Goal: Use online tool/utility: Utilize a website feature to perform a specific function

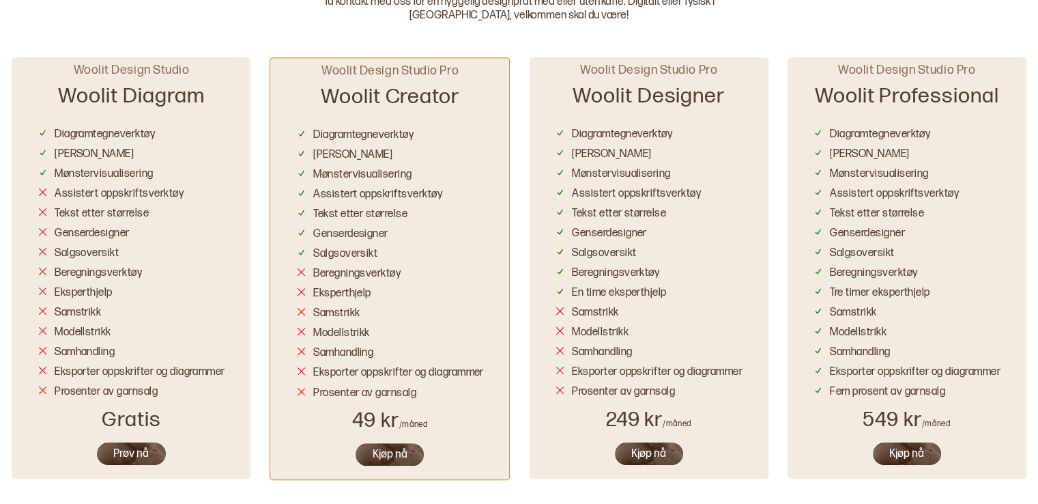
scroll to position [819, 0]
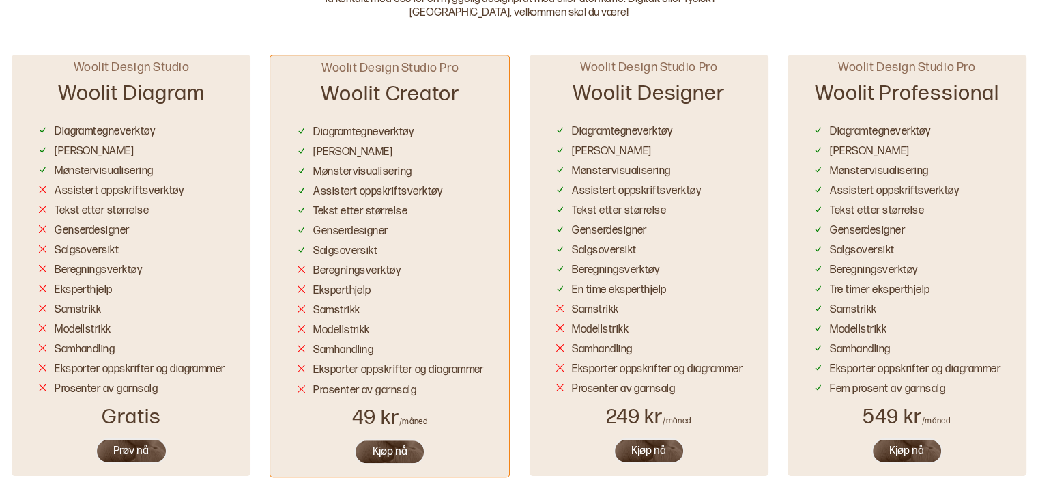
click at [130, 450] on button "Prøv nå" at bounding box center [132, 450] width 72 height 25
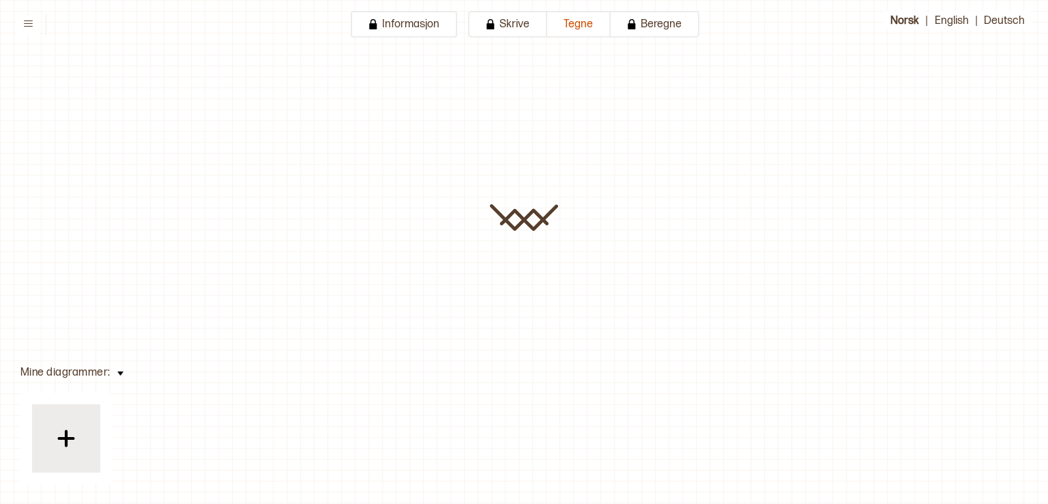
type input "**********"
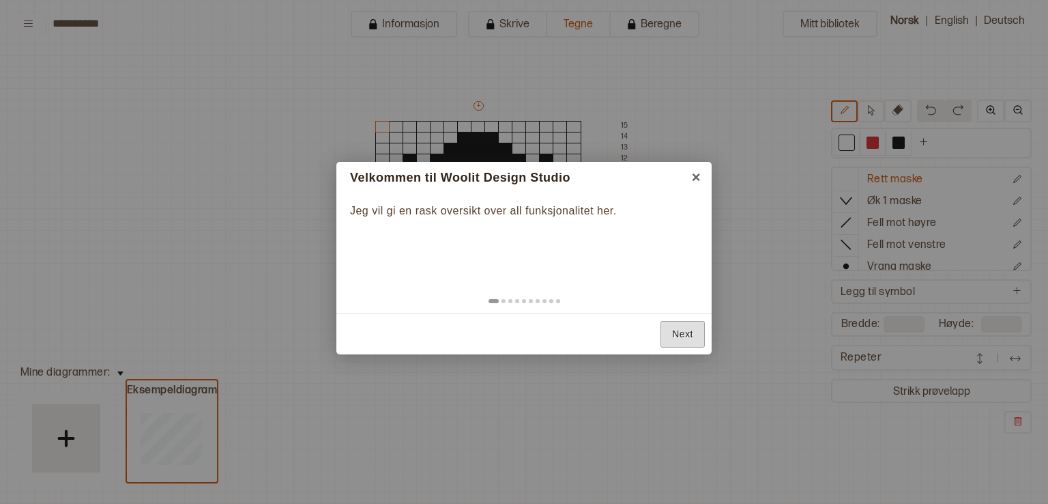
click at [680, 331] on link "Next" at bounding box center [683, 334] width 44 height 27
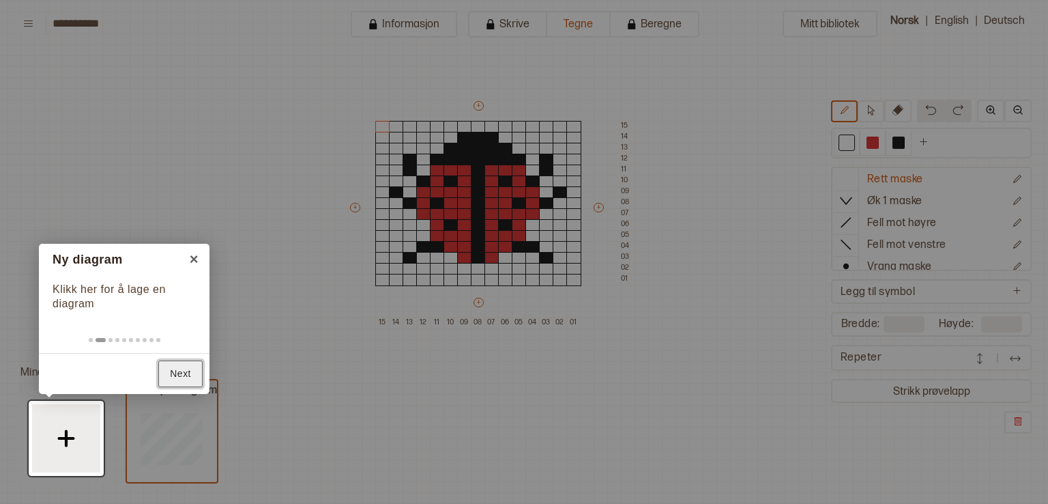
click at [188, 368] on link "Next" at bounding box center [180, 373] width 44 height 27
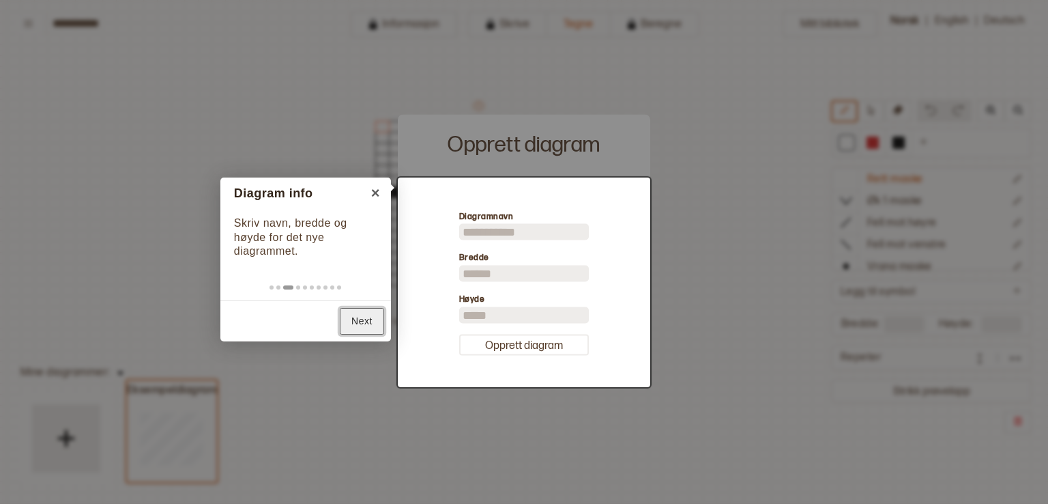
click at [358, 314] on link "Next" at bounding box center [362, 321] width 44 height 27
type input "**"
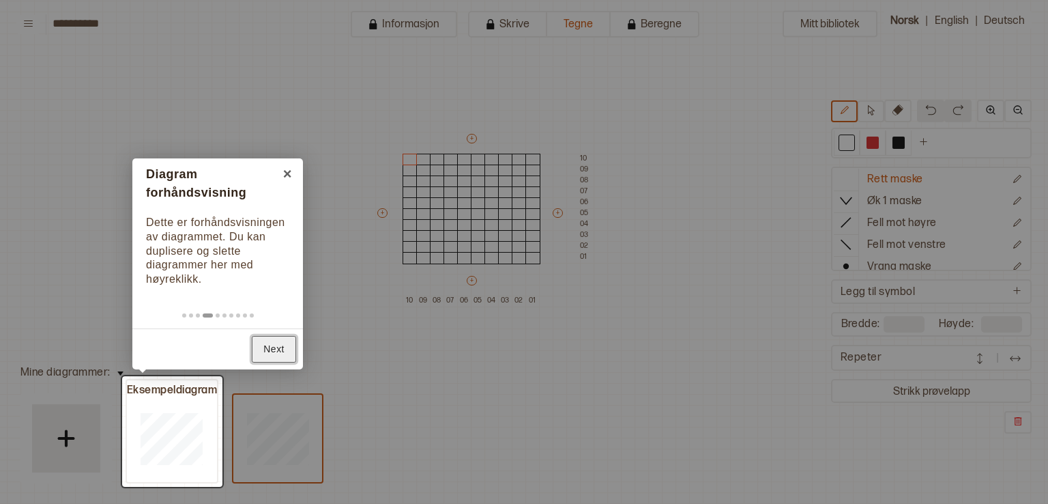
click at [265, 345] on link "Next" at bounding box center [274, 349] width 44 height 27
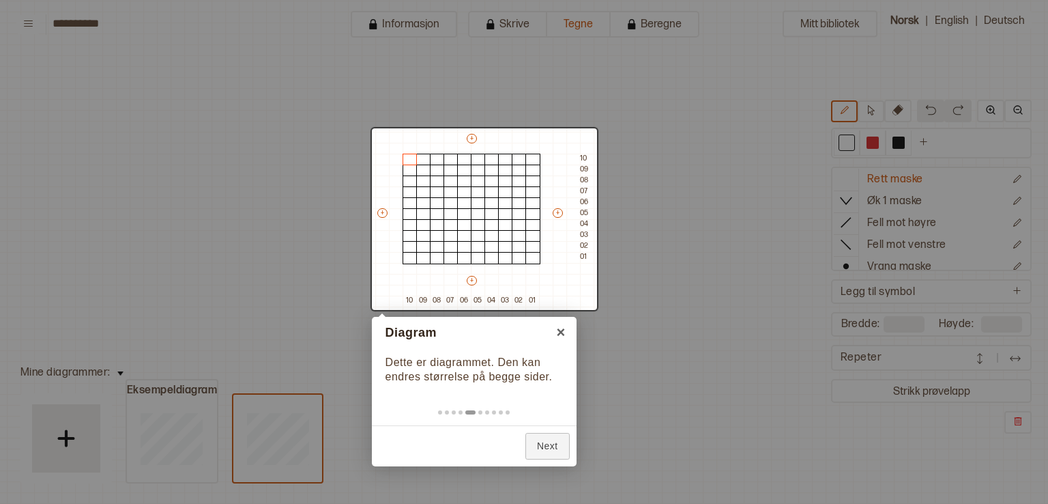
click at [560, 257] on body "**********" at bounding box center [524, 252] width 1048 height 504
click at [558, 211] on div at bounding box center [484, 219] width 225 height 182
drag, startPoint x: 558, startPoint y: 211, endPoint x: 579, endPoint y: 241, distance: 36.7
click at [589, 227] on div at bounding box center [484, 219] width 225 height 182
click at [556, 446] on link "Next" at bounding box center [547, 446] width 44 height 27
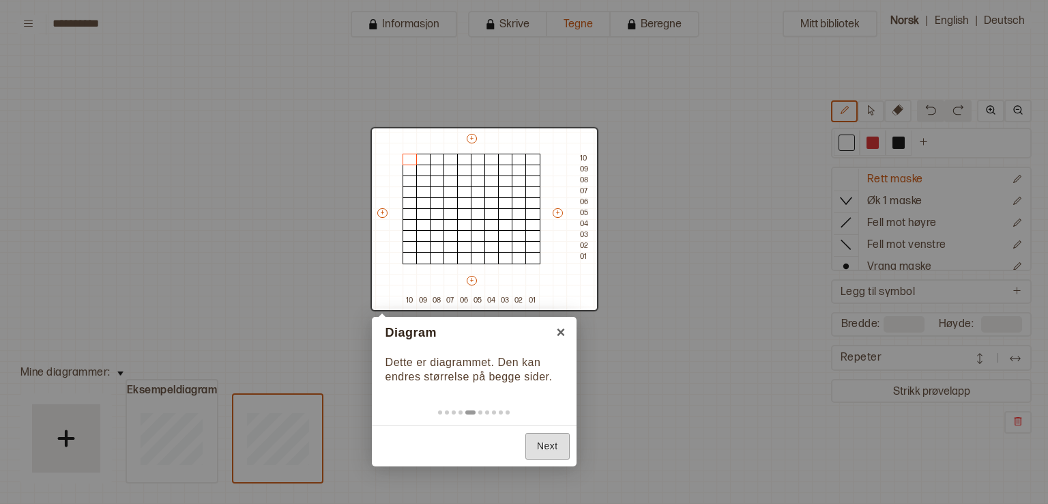
scroll to position [0, 48]
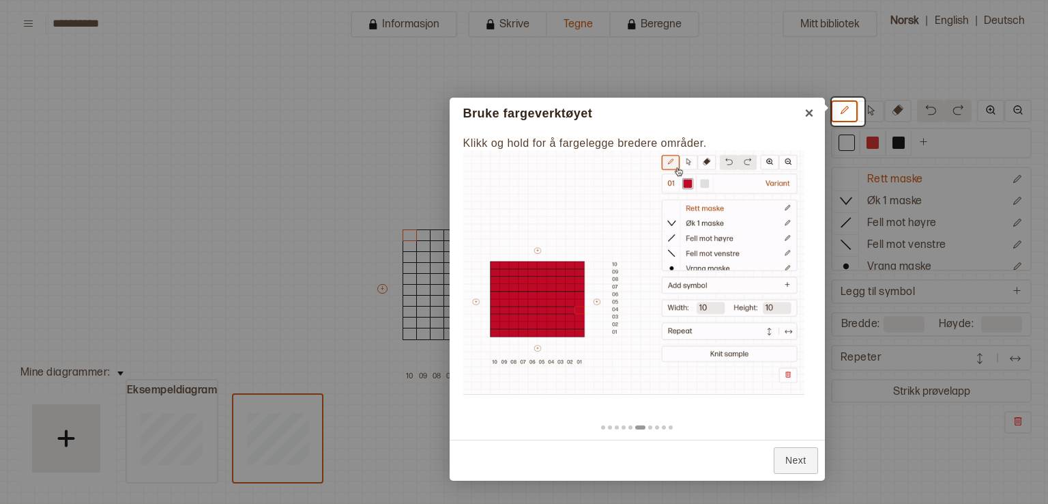
click at [549, 298] on img at bounding box center [633, 272] width 341 height 244
click at [794, 450] on link "Next" at bounding box center [796, 460] width 44 height 27
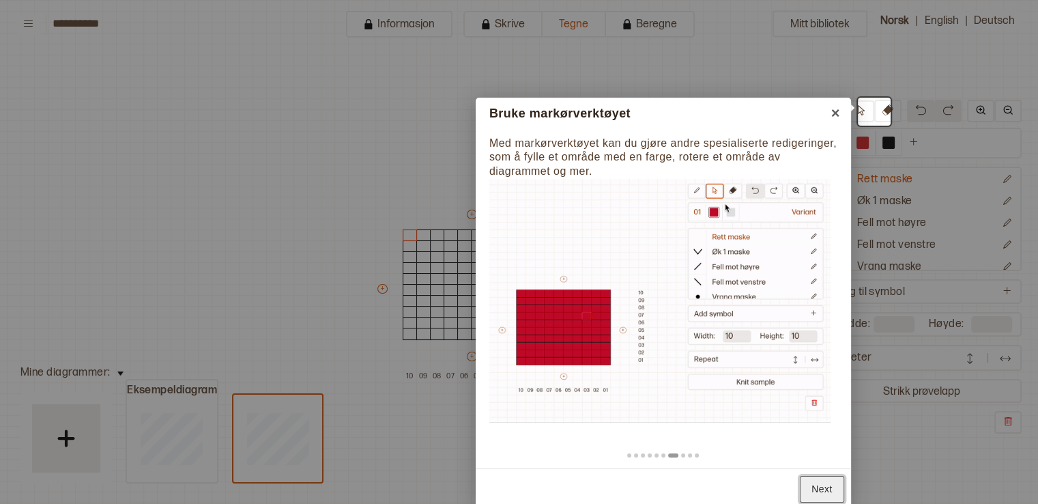
click at [827, 485] on link "Next" at bounding box center [822, 489] width 44 height 27
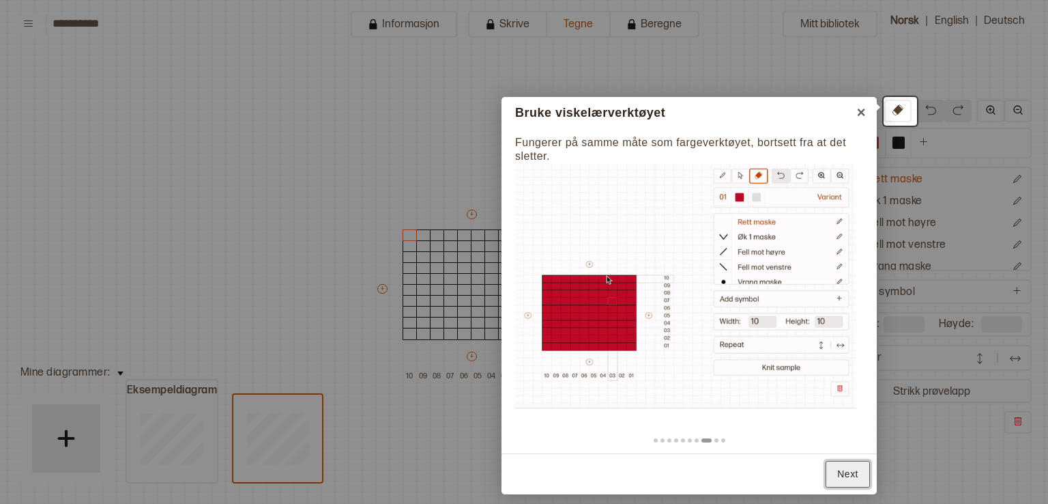
click at [843, 477] on link "Next" at bounding box center [848, 474] width 44 height 27
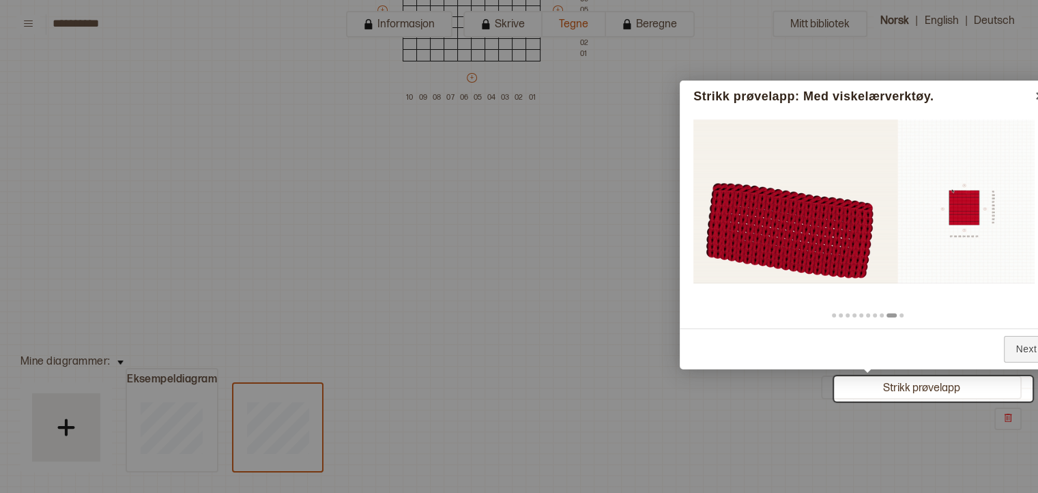
click at [934, 382] on div at bounding box center [933, 388] width 199 height 25
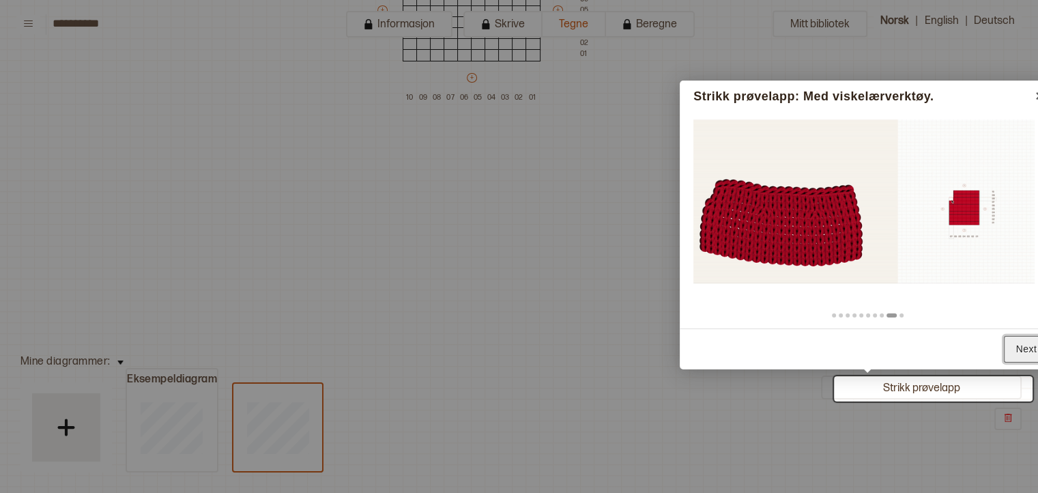
click at [1032, 343] on link "Next" at bounding box center [1026, 349] width 44 height 27
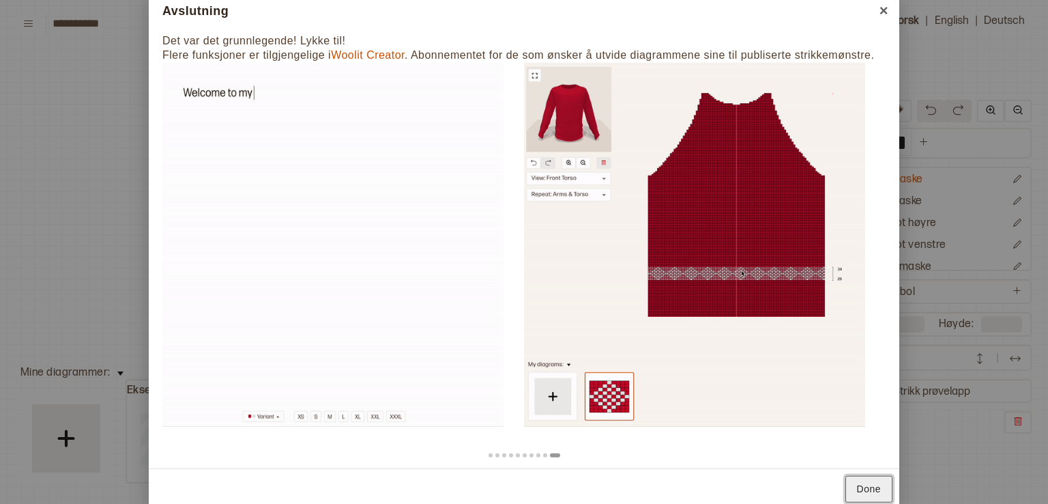
click at [854, 487] on link "Done" at bounding box center [869, 488] width 47 height 27
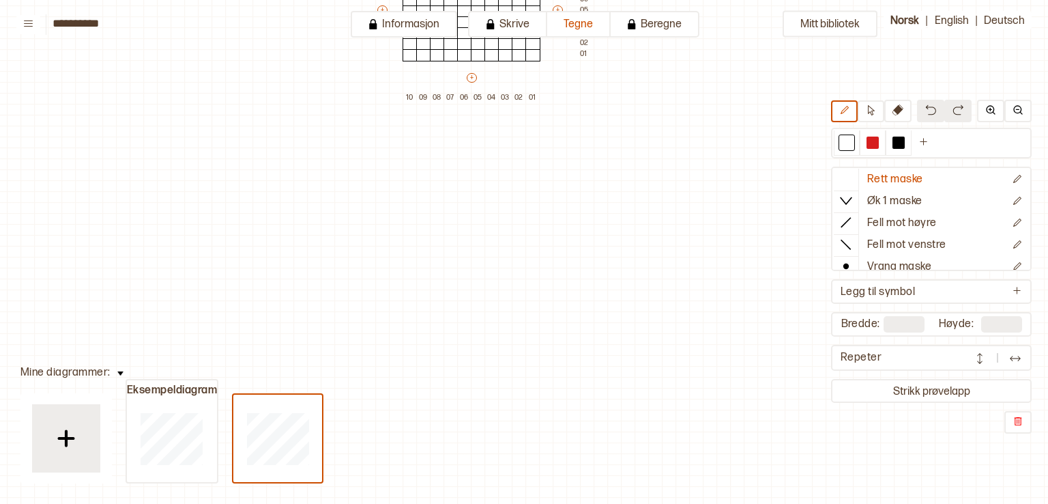
drag, startPoint x: 568, startPoint y: 179, endPoint x: 609, endPoint y: 69, distance: 117.7
click at [583, 283] on div "Mitt bibliotek Rett maske Øk 1 maske Fell mot høyre Fell mot venstre Vrang mask…" at bounding box center [1000, 225] width 2096 height 1007
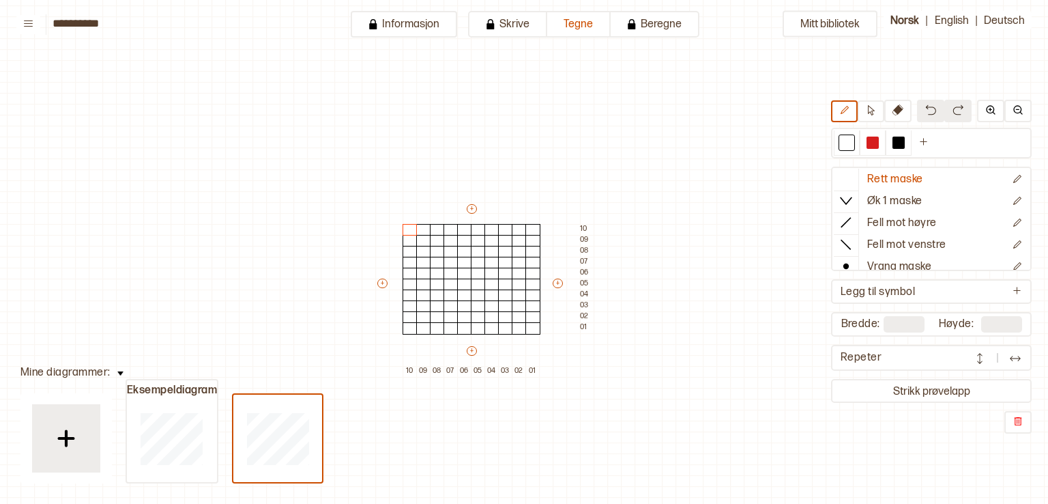
scroll to position [74, 48]
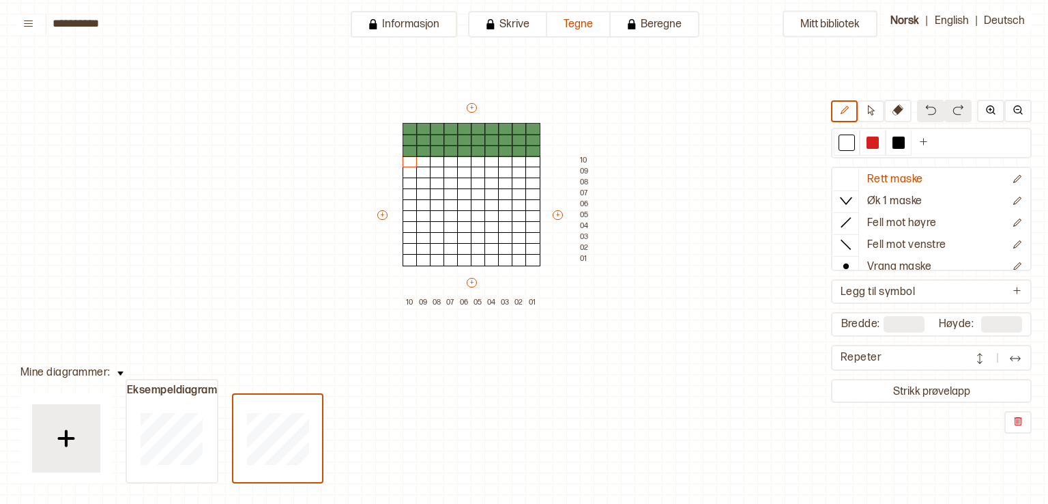
type input "**"
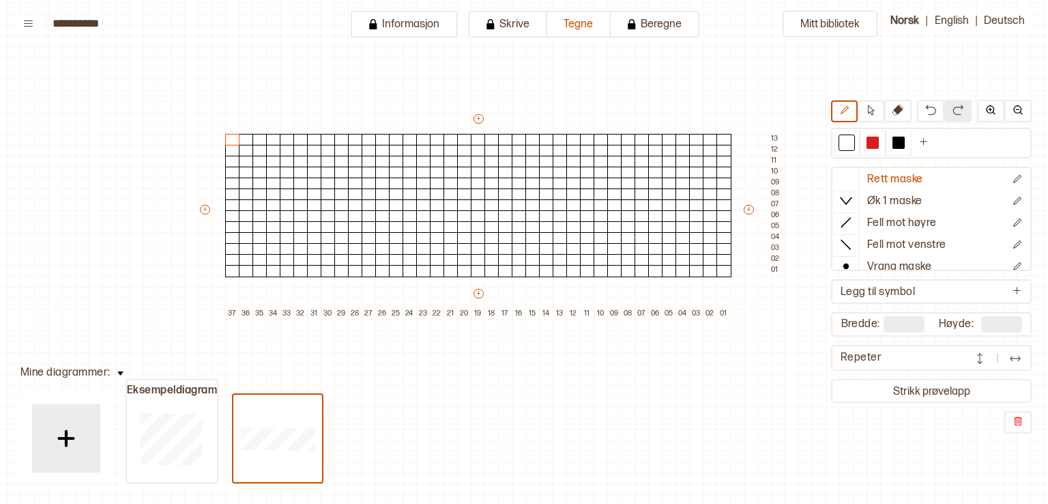
click at [199, 207] on div "+ + + + 37 36 35 34 33 32 31 30 29 28 27 26 25 24 23 22 21 20 19 18 17 16 15 14…" at bounding box center [491, 215] width 587 height 207
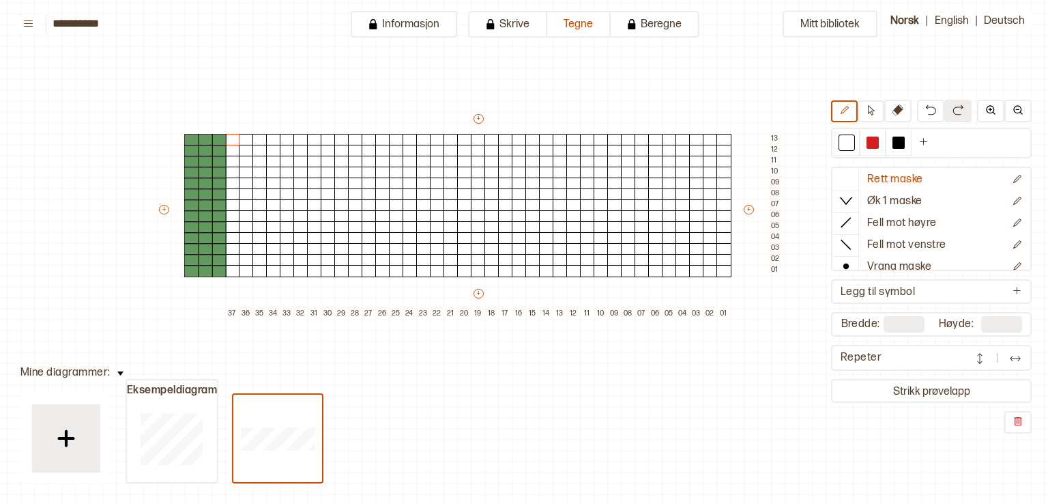
type input "**"
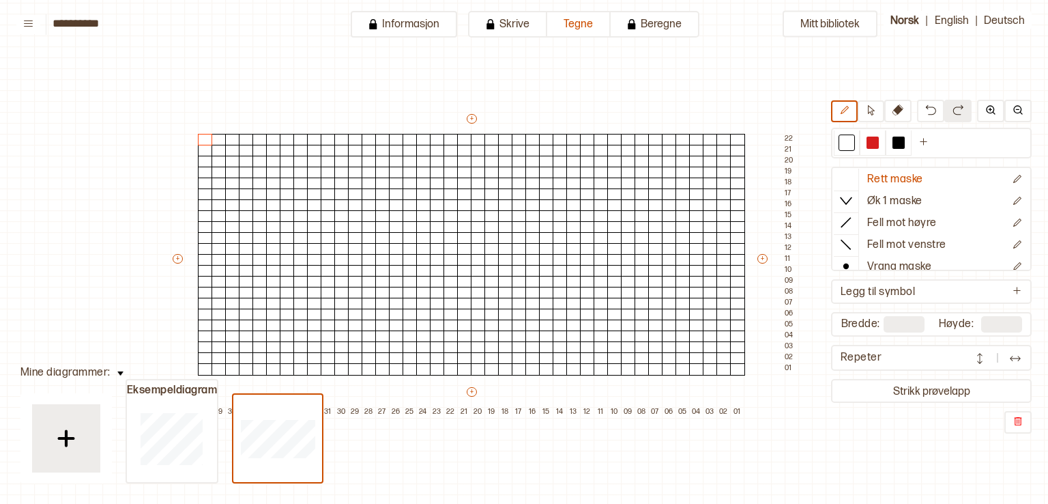
scroll to position [0, 48]
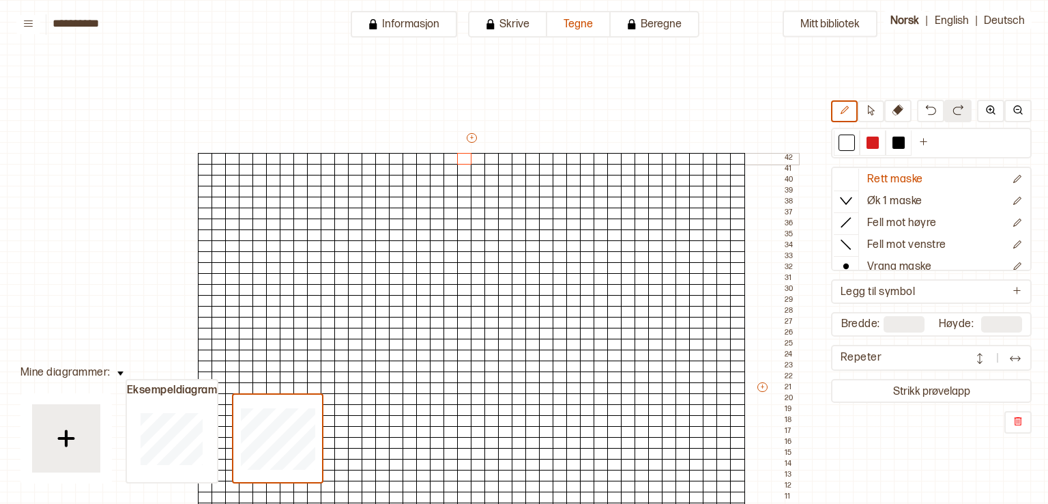
drag, startPoint x: 470, startPoint y: 143, endPoint x: 467, endPoint y: 162, distance: 19.4
click at [467, 162] on div "+ + + + 40 39 38 37 36 35 34 33 32 31 30 29 28 27 26 25 24 23 22 21 20 19 18 17…" at bounding box center [485, 393] width 628 height 524
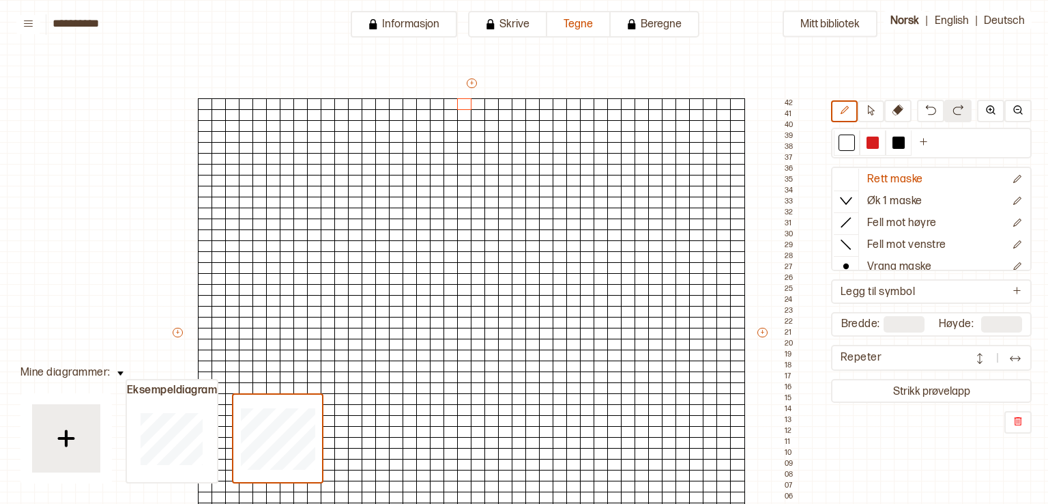
scroll to position [68, 48]
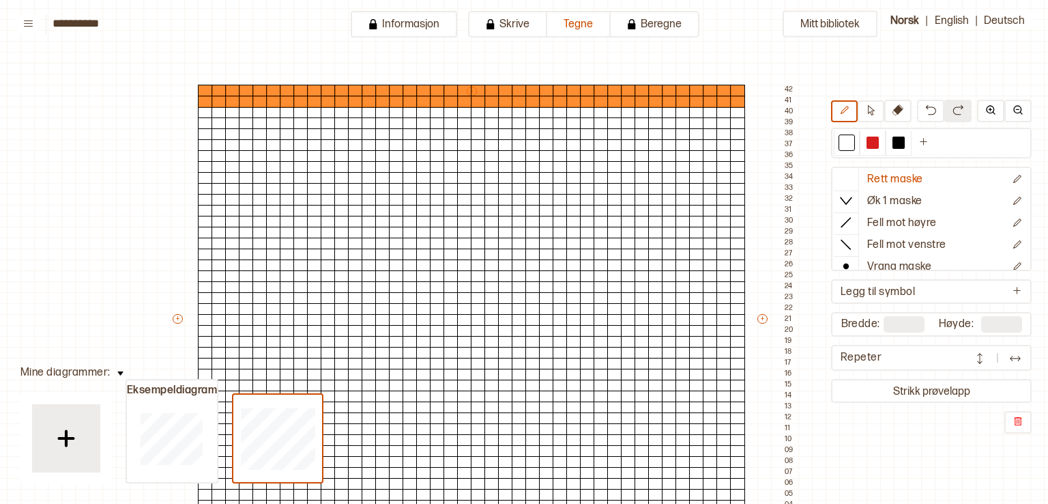
type input "**"
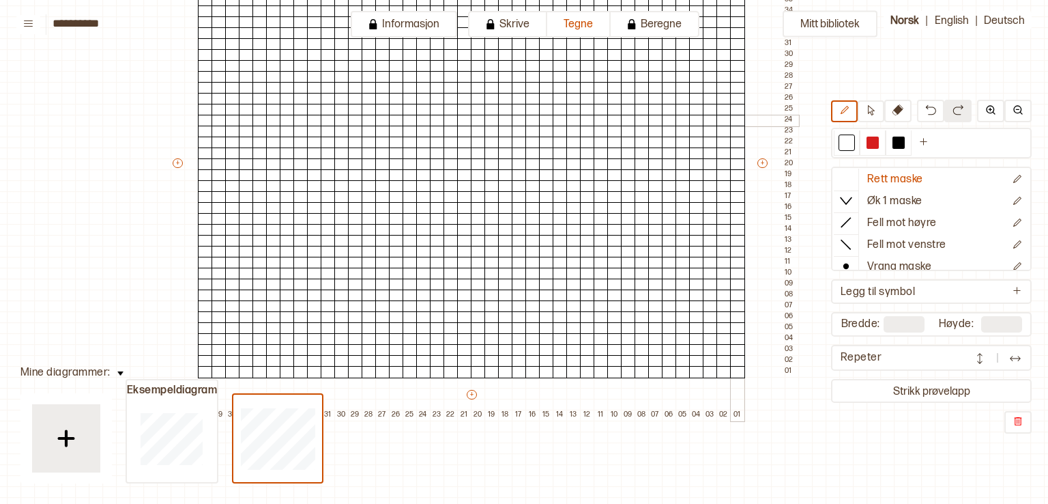
scroll to position [273, 48]
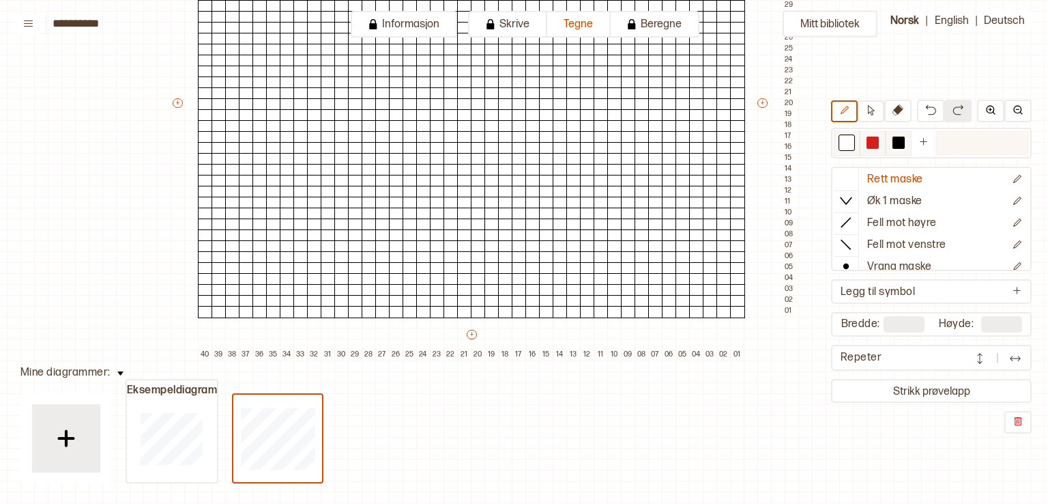
click at [876, 142] on div at bounding box center [873, 142] width 12 height 12
click at [459, 287] on div at bounding box center [464, 290] width 15 height 12
click at [477, 289] on div at bounding box center [478, 290] width 15 height 12
click at [493, 285] on div at bounding box center [492, 290] width 15 height 12
click at [457, 287] on div at bounding box center [464, 290] width 15 height 12
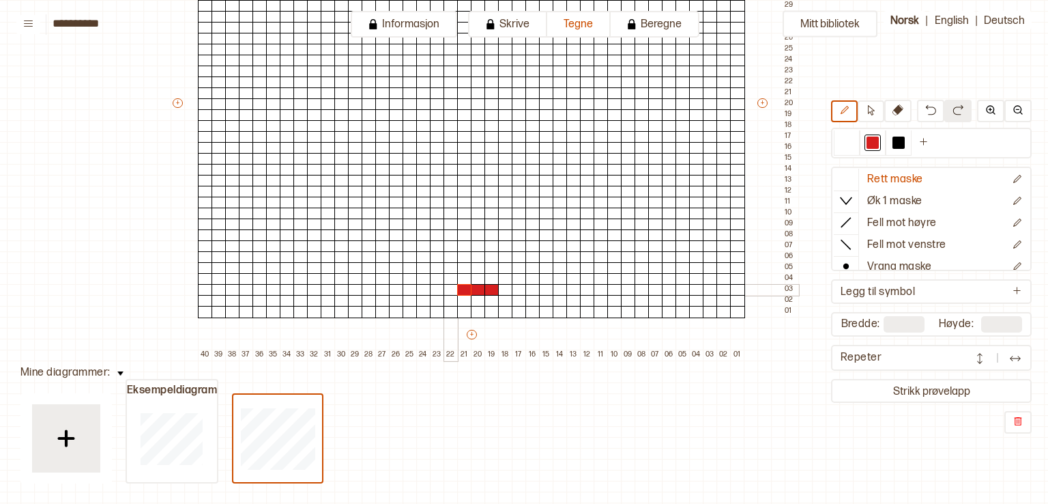
click at [446, 290] on div at bounding box center [451, 290] width 15 height 12
click at [436, 290] on div at bounding box center [437, 290] width 15 height 12
click at [504, 290] on div at bounding box center [505, 290] width 15 height 12
click at [844, 143] on div at bounding box center [847, 142] width 16 height 16
click at [871, 143] on div at bounding box center [873, 142] width 12 height 12
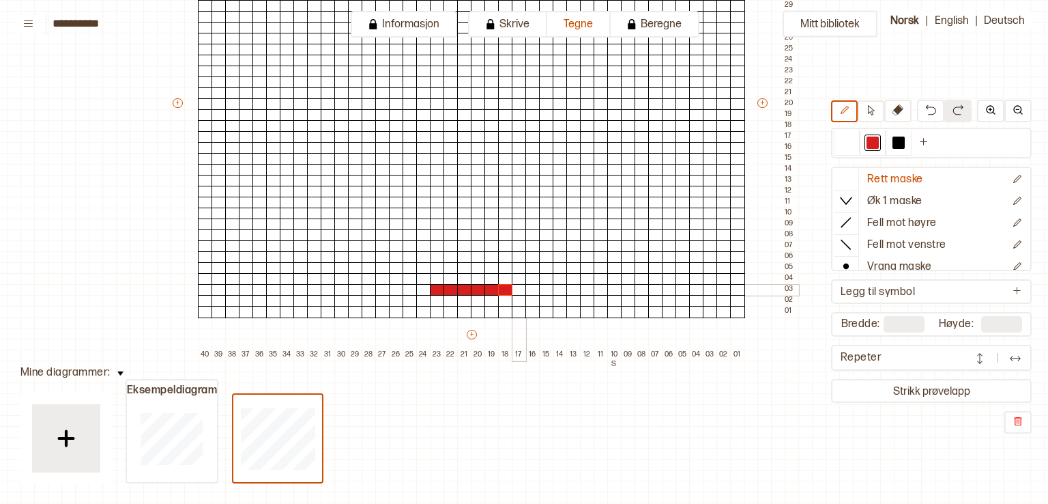
click at [519, 292] on div at bounding box center [519, 290] width 15 height 12
click at [897, 110] on icon at bounding box center [898, 109] width 11 height 11
click at [436, 287] on div at bounding box center [437, 290] width 15 height 12
click at [844, 134] on div at bounding box center [847, 142] width 16 height 16
click at [439, 289] on div at bounding box center [437, 290] width 15 height 12
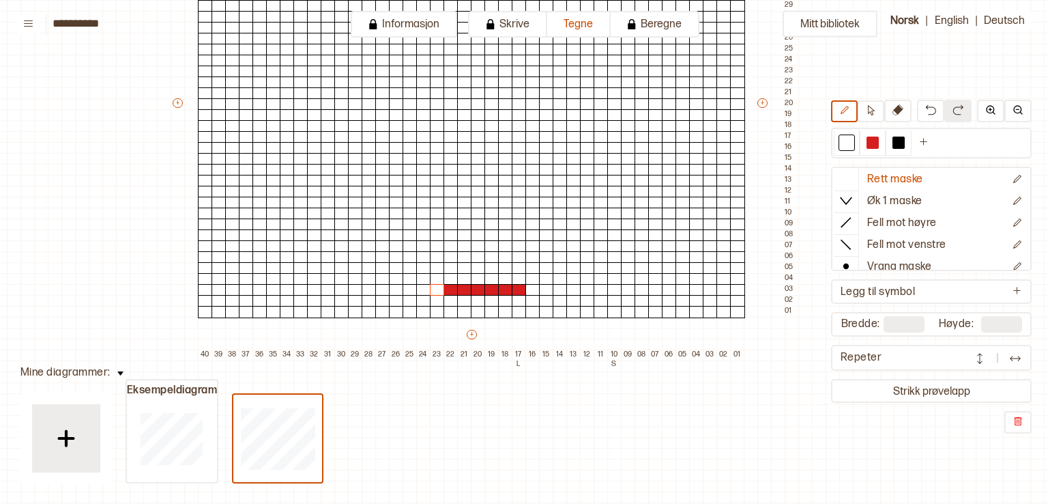
click at [2, 197] on div "Mitt bibliotek Rett maske Øk 1 maske Fell mot høyre Fell mot venstre Vrang mask…" at bounding box center [1000, 230] width 2096 height 1007
click at [850, 145] on div at bounding box center [847, 142] width 12 height 12
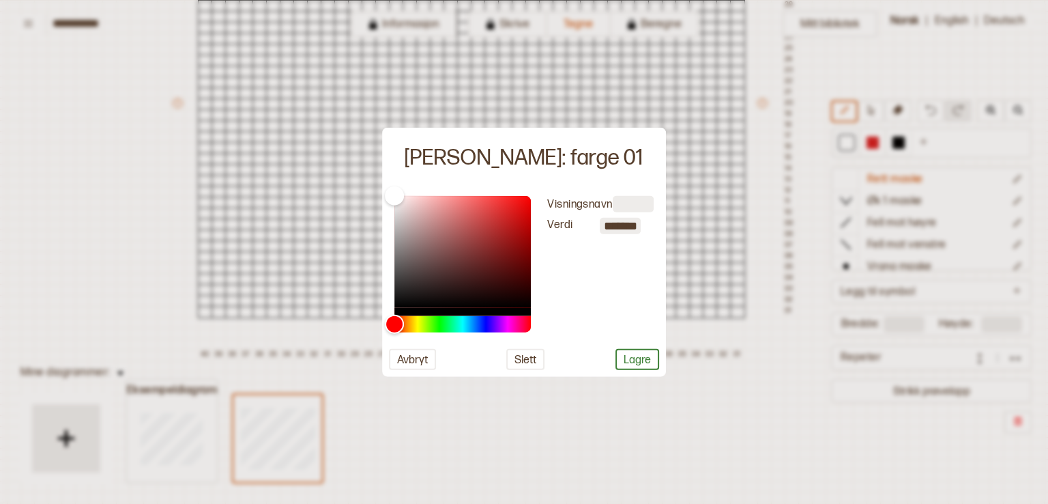
click at [564, 420] on div at bounding box center [524, 252] width 1048 height 504
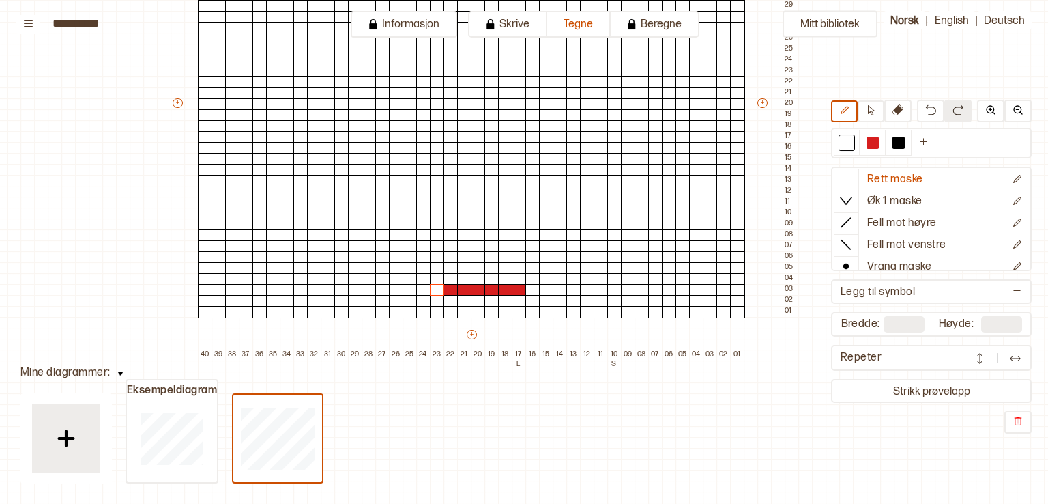
scroll to position [0, 0]
click at [929, 141] on icon "Ny farge" at bounding box center [924, 141] width 10 height 10
click at [848, 139] on div at bounding box center [847, 142] width 12 height 12
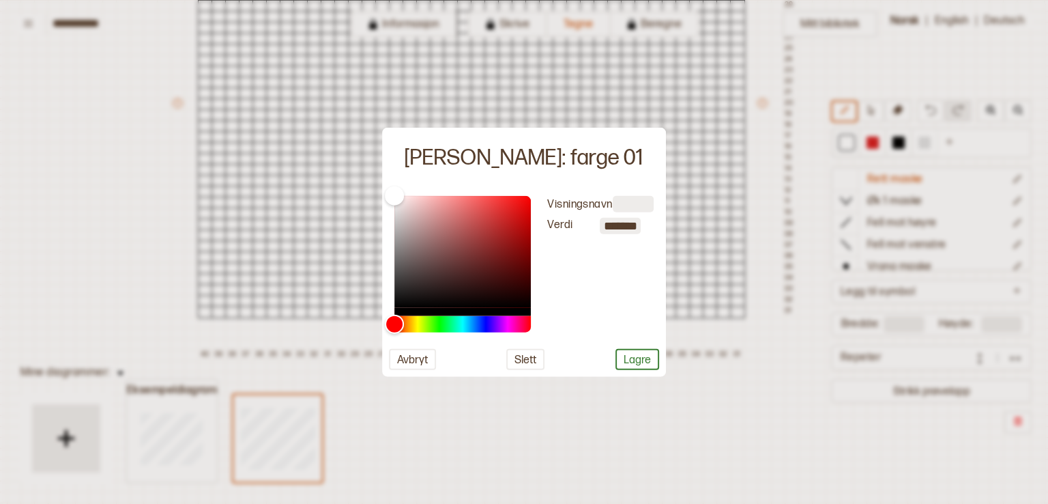
drag, startPoint x: 618, startPoint y: 461, endPoint x: 702, endPoint y: 412, distance: 97.3
click at [622, 457] on div at bounding box center [524, 252] width 1048 height 504
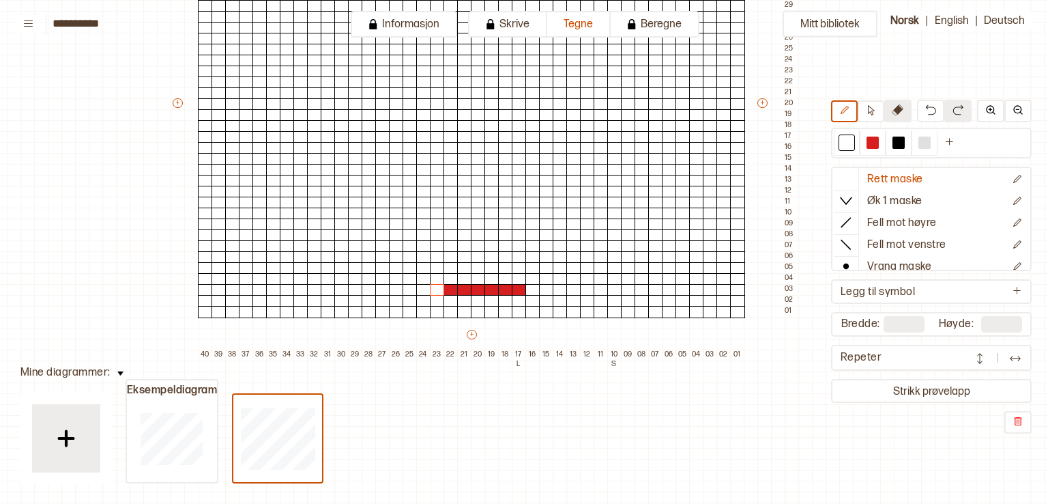
click at [893, 108] on button at bounding box center [897, 111] width 27 height 23
drag, startPoint x: 510, startPoint y: 281, endPoint x: 473, endPoint y: 289, distance: 37.8
click at [525, 289] on div "+ + + + 40 39 38 37 36 35 34 33 32 31 30 29 28 27 26 25 24 23 22 21 20 19 18 17…" at bounding box center [485, 109] width 628 height 502
drag, startPoint x: 486, startPoint y: 289, endPoint x: 457, endPoint y: 289, distance: 29.3
click at [457, 289] on div "+ + + + 40 39 38 37 36 35 34 33 32 31 30 29 28 27 26 25 24 23 22 21 20 19 18 17…" at bounding box center [485, 109] width 628 height 502
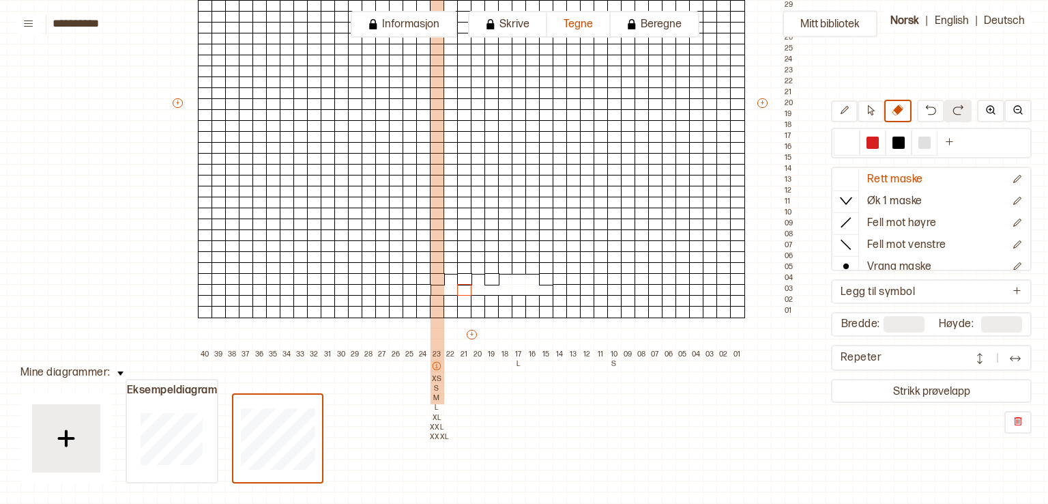
click at [435, 397] on p "M" at bounding box center [437, 398] width 14 height 10
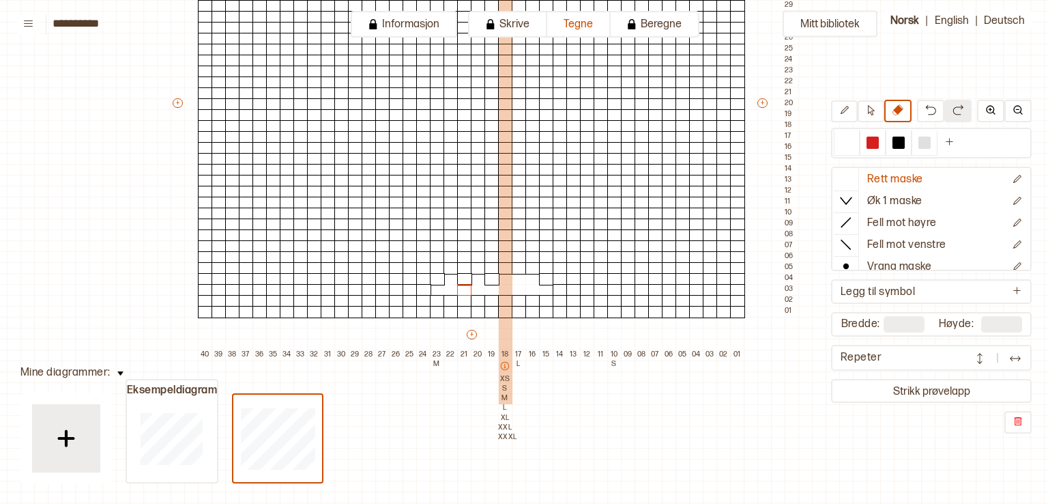
click at [502, 403] on p "L" at bounding box center [505, 408] width 14 height 10
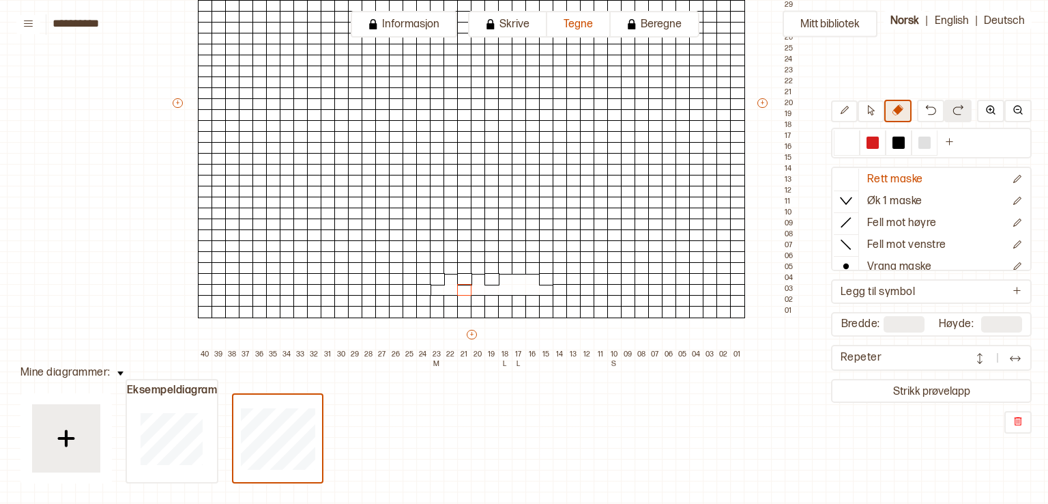
click at [902, 111] on icon at bounding box center [898, 109] width 11 height 11
click at [58, 446] on img at bounding box center [66, 438] width 34 height 34
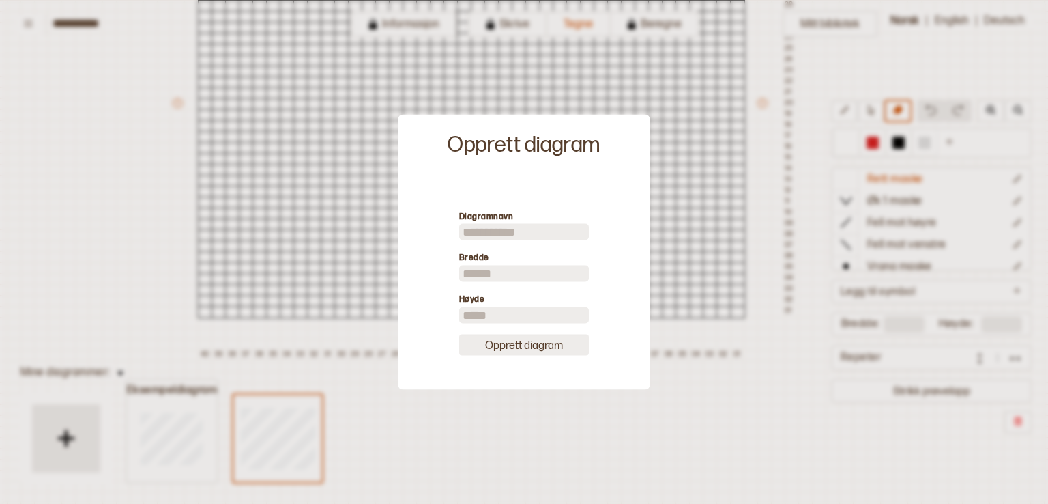
click at [521, 342] on button "Opprett diagram" at bounding box center [524, 344] width 130 height 21
type input "**"
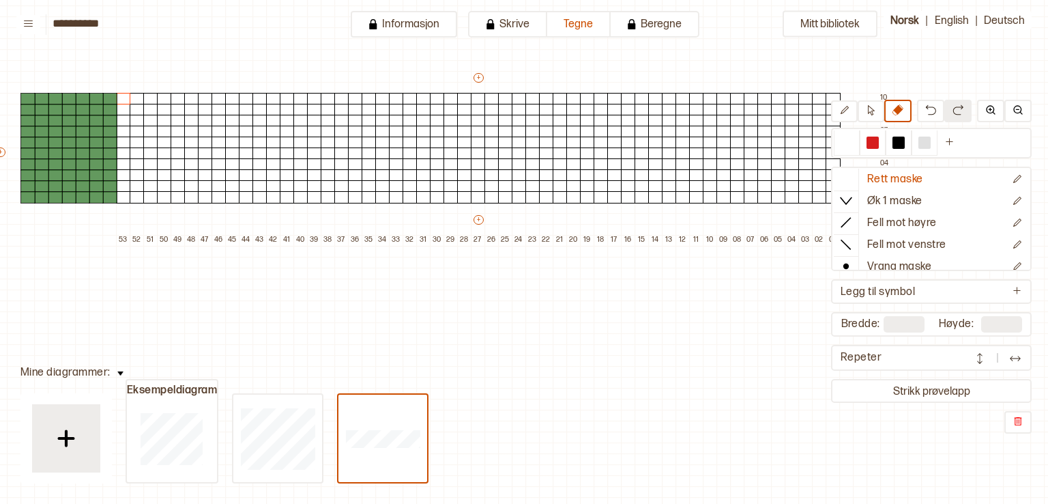
scroll to position [136, 0]
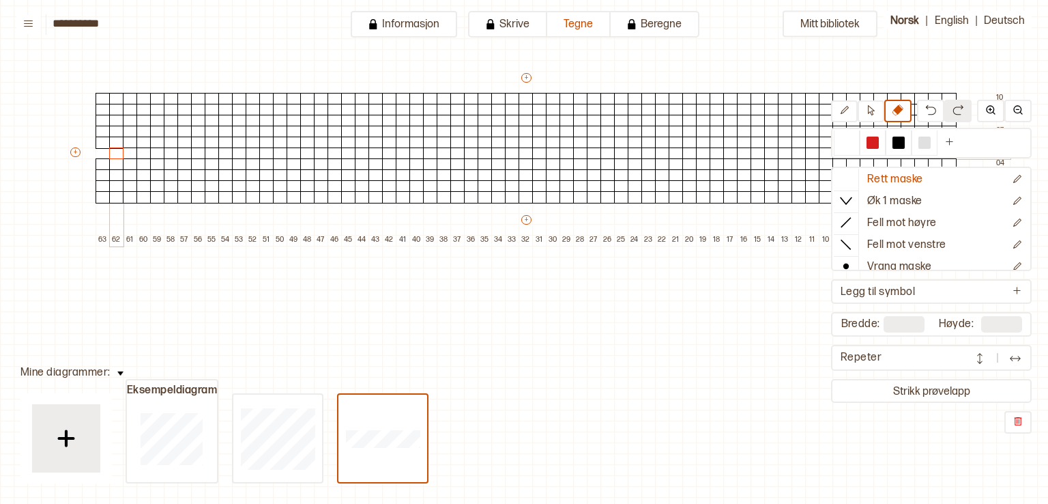
drag, startPoint x: 74, startPoint y: 145, endPoint x: 112, endPoint y: 152, distance: 38.8
click at [112, 152] on div "+ + + + 63 62 61 60 59 58 57 56 55 54 53 52 51 50 49 48 47 46 45 44 43 42 41 40…" at bounding box center [539, 158] width 942 height 175
type input "**"
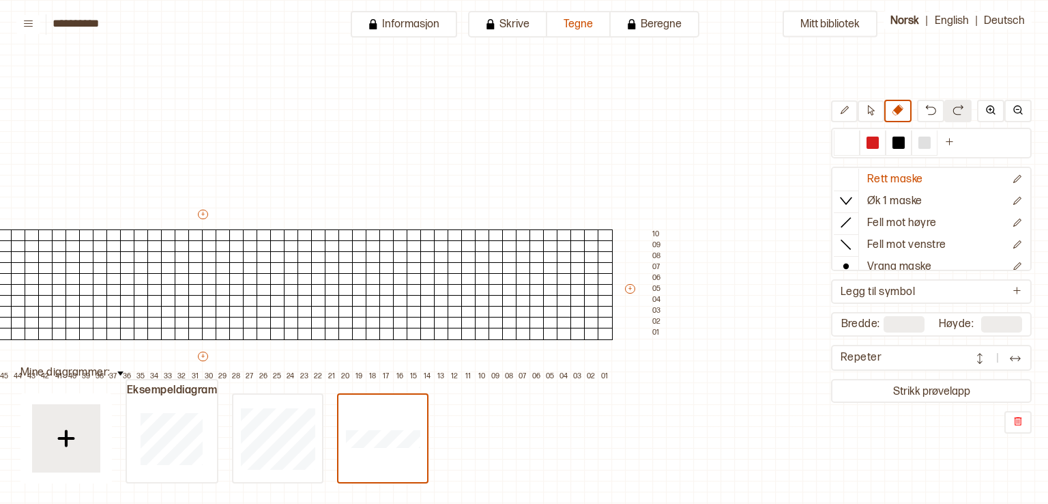
scroll to position [0, 318]
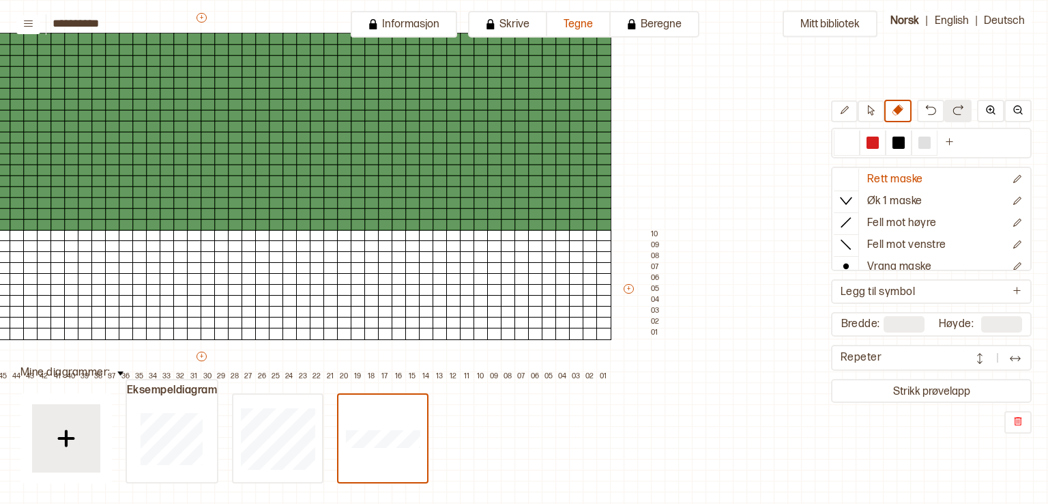
type input "**"
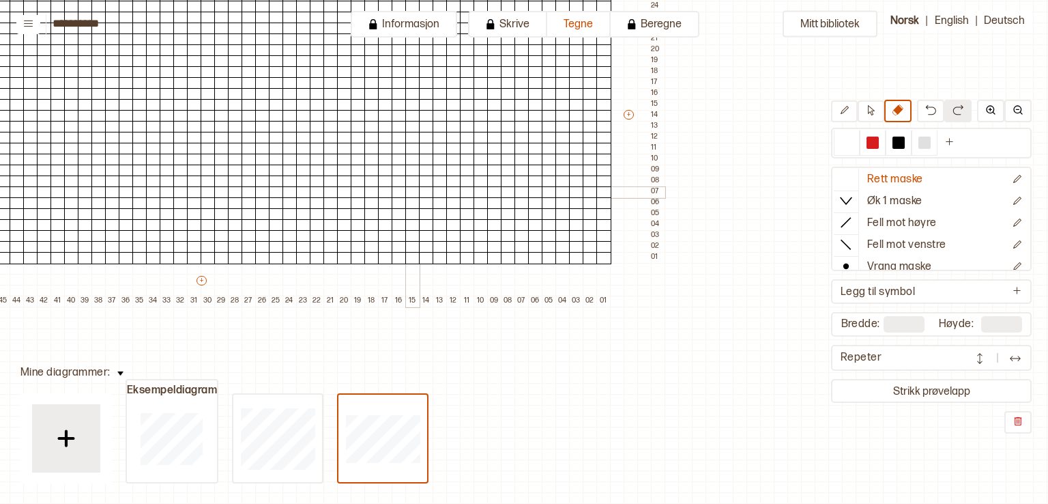
scroll to position [205, 318]
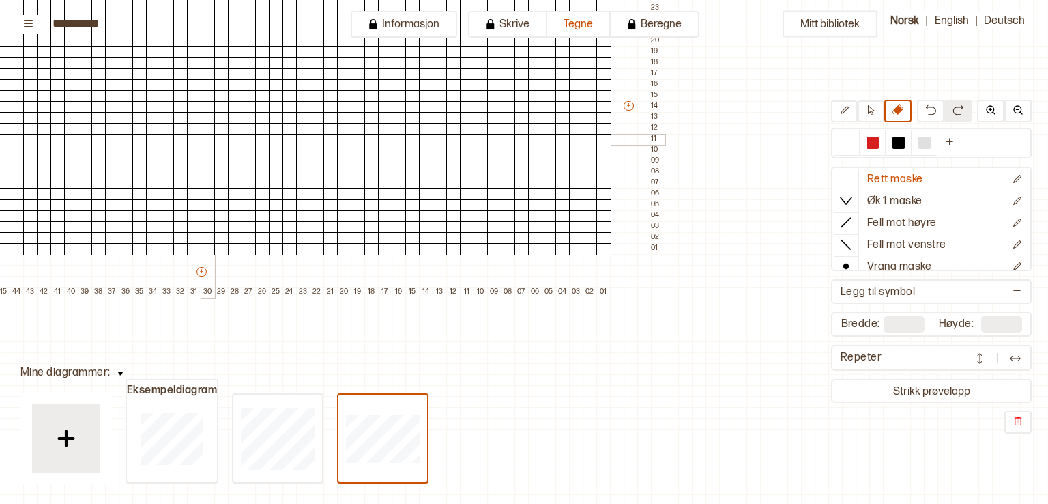
click at [202, 141] on div at bounding box center [208, 140] width 15 height 12
click at [871, 137] on div at bounding box center [873, 142] width 12 height 12
click at [202, 140] on div at bounding box center [208, 140] width 15 height 12
click at [220, 137] on div at bounding box center [221, 140] width 15 height 12
click at [188, 136] on div at bounding box center [194, 140] width 15 height 12
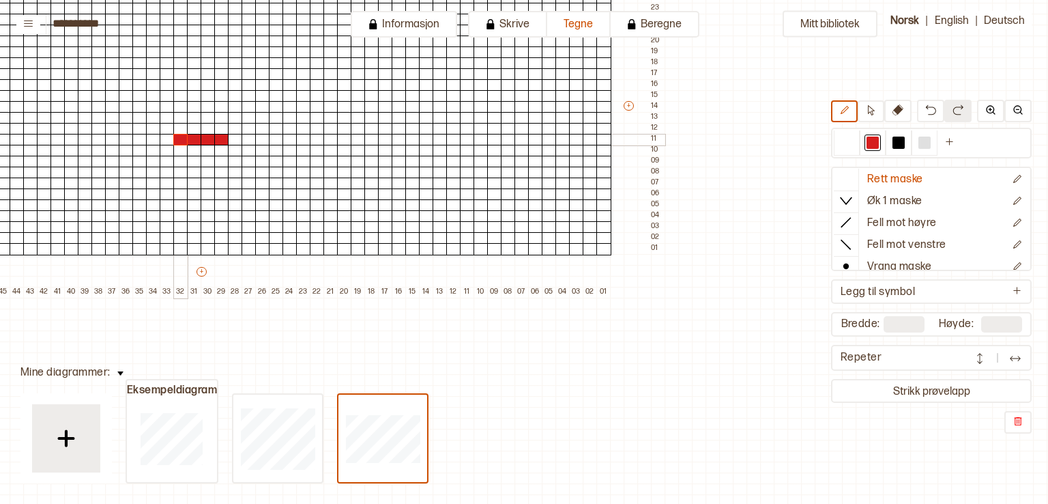
click at [182, 139] on div at bounding box center [180, 140] width 15 height 12
click at [235, 137] on div at bounding box center [235, 140] width 15 height 12
click at [168, 134] on div at bounding box center [167, 140] width 15 height 12
click at [196, 128] on div at bounding box center [194, 129] width 15 height 12
click at [205, 128] on div at bounding box center [208, 129] width 15 height 12
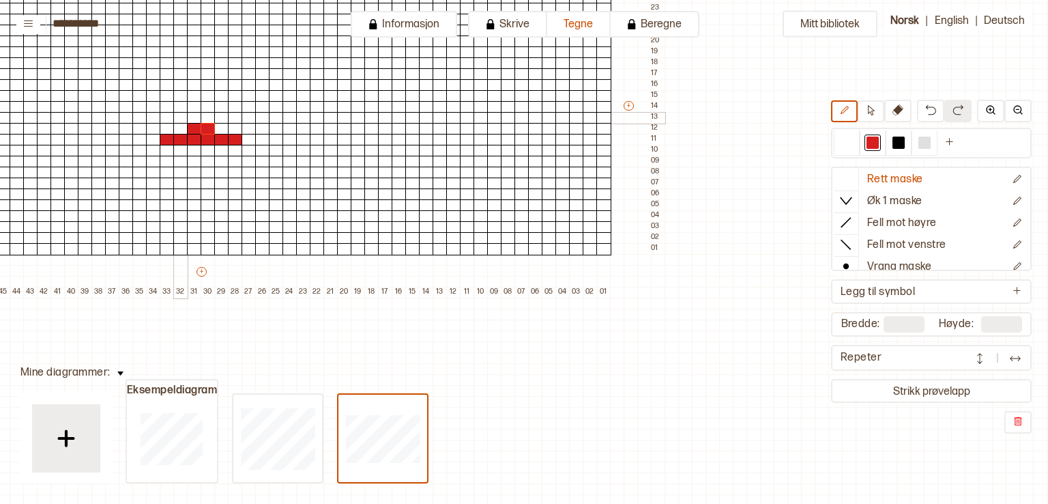
click at [184, 119] on div at bounding box center [180, 118] width 15 height 12
click at [161, 119] on div at bounding box center [167, 118] width 15 height 12
click at [217, 117] on div at bounding box center [221, 118] width 15 height 12
click at [229, 117] on div at bounding box center [235, 118] width 15 height 12
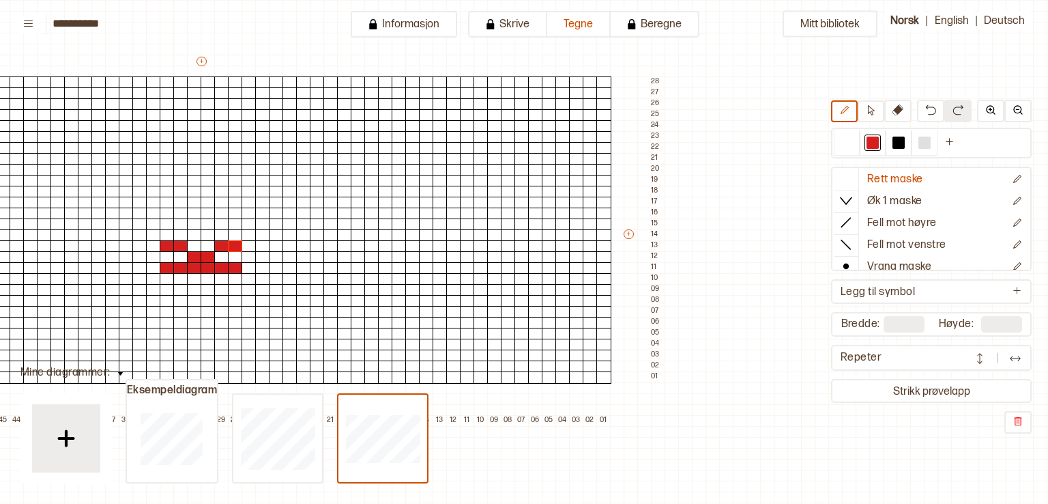
scroll to position [68, 318]
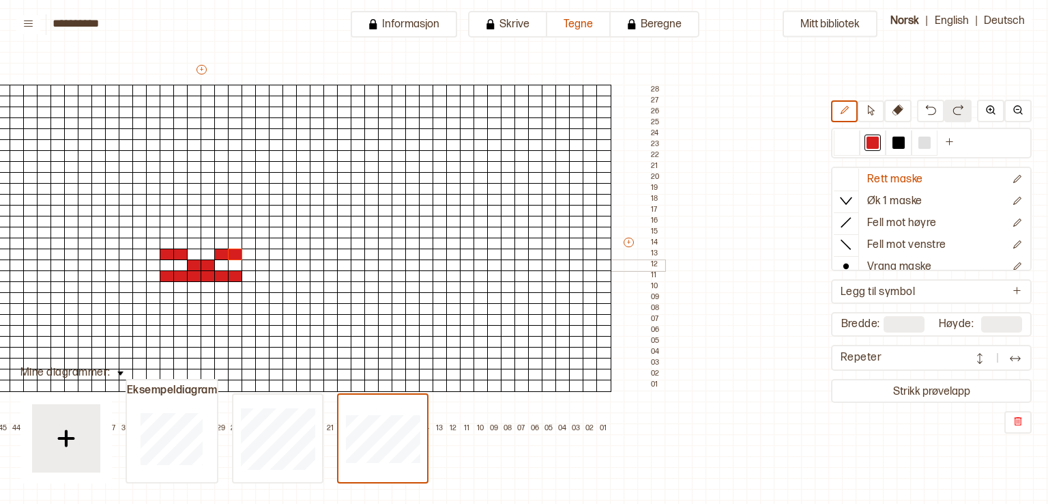
click at [154, 264] on div at bounding box center [153, 265] width 15 height 12
click at [135, 268] on div at bounding box center [139, 265] width 15 height 12
click at [126, 268] on div at bounding box center [126, 265] width 15 height 12
click at [249, 264] on div at bounding box center [249, 265] width 15 height 12
click at [260, 264] on div at bounding box center [262, 265] width 15 height 12
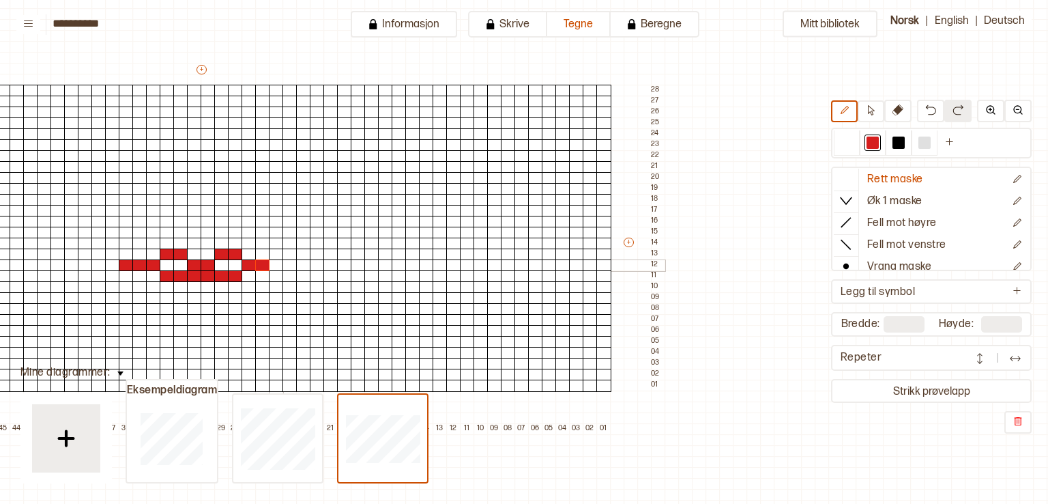
click at [276, 264] on div at bounding box center [276, 265] width 15 height 12
click at [149, 238] on div at bounding box center [153, 243] width 15 height 12
click at [139, 242] on div at bounding box center [139, 243] width 15 height 12
click at [131, 233] on div at bounding box center [126, 233] width 15 height 12
click at [109, 233] on div at bounding box center [112, 233] width 15 height 12
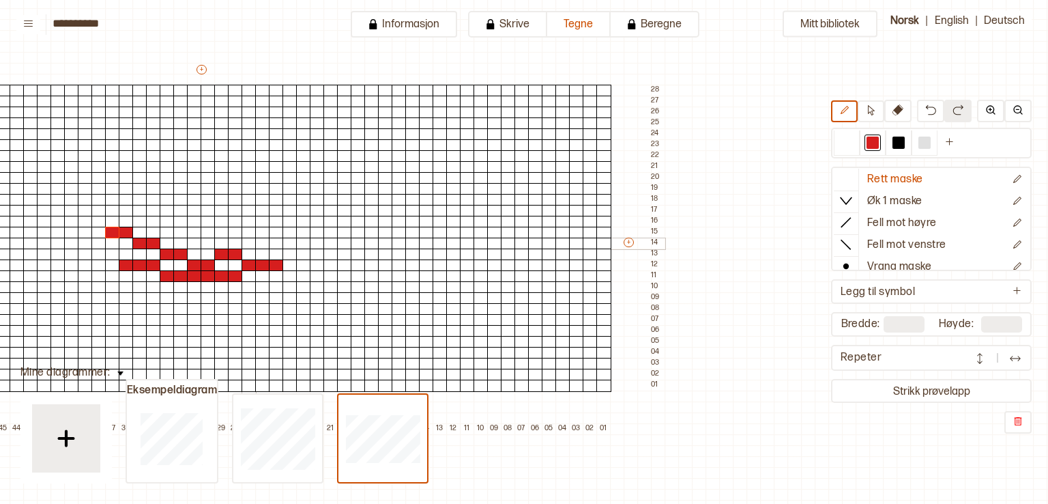
click at [252, 244] on div at bounding box center [249, 243] width 15 height 12
click at [262, 244] on div at bounding box center [262, 243] width 15 height 12
drag, startPoint x: 278, startPoint y: 233, endPoint x: 285, endPoint y: 228, distance: 7.8
click at [280, 233] on div at bounding box center [276, 233] width 15 height 12
click at [289, 231] on div at bounding box center [290, 233] width 15 height 12
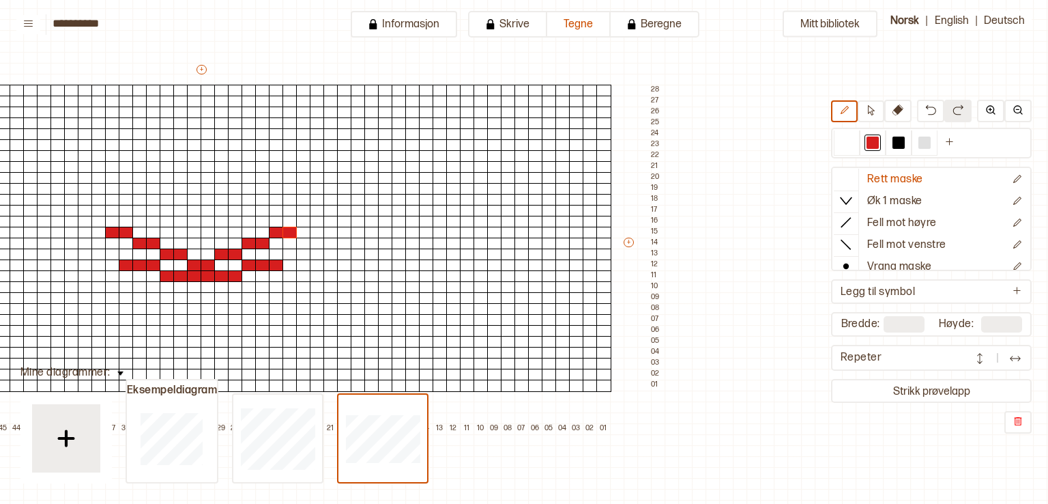
drag, startPoint x: 726, startPoint y: 229, endPoint x: 781, endPoint y: 296, distance: 86.3
click at [801, 240] on div "Mitt bibliotek Rett maske Øk 1 maske Fell mot høyre Fell mot venstre Vrang mask…" at bounding box center [730, 435] width 2096 height 1007
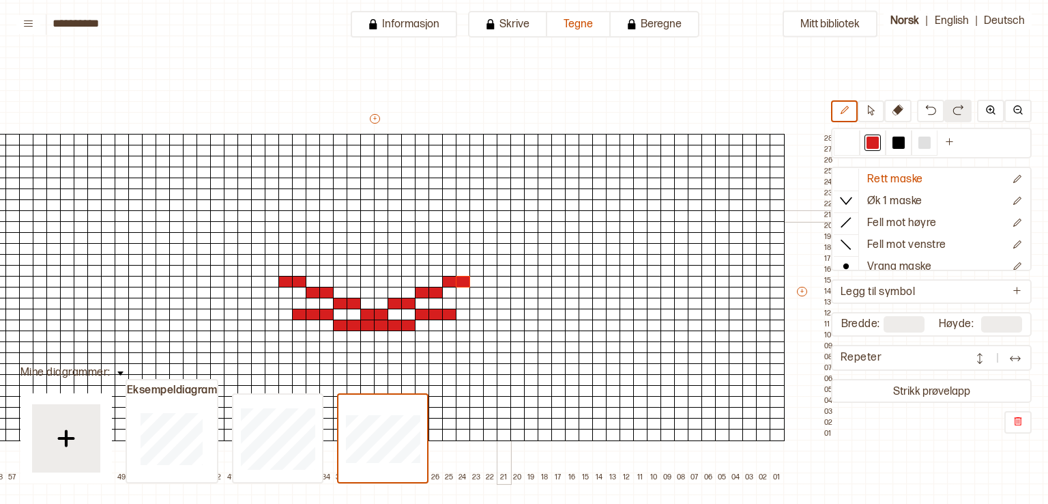
scroll to position [68, 145]
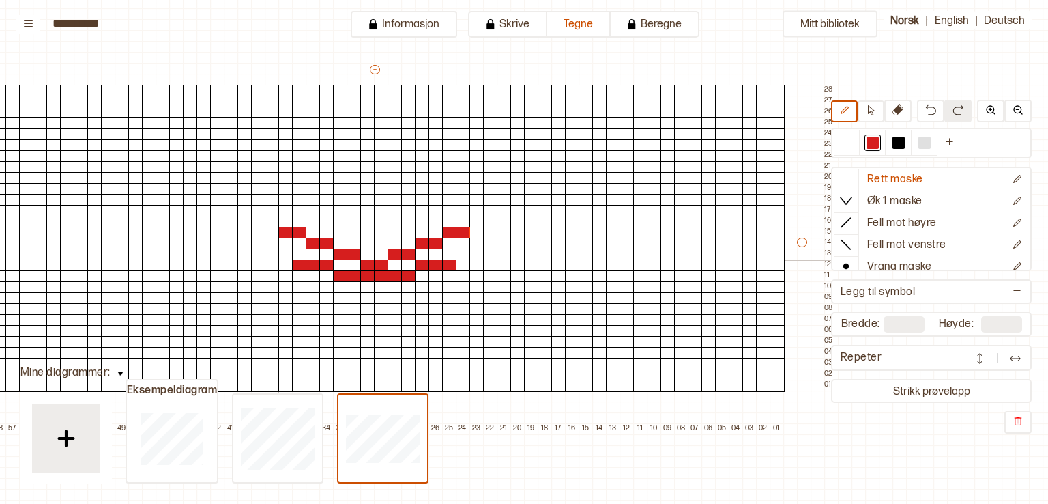
click at [288, 252] on div at bounding box center [285, 254] width 15 height 12
click at [274, 256] on div at bounding box center [272, 254] width 15 height 12
click at [258, 257] on div at bounding box center [258, 254] width 15 height 12
click at [465, 255] on div at bounding box center [463, 254] width 15 height 12
click at [477, 255] on div at bounding box center [477, 254] width 15 height 12
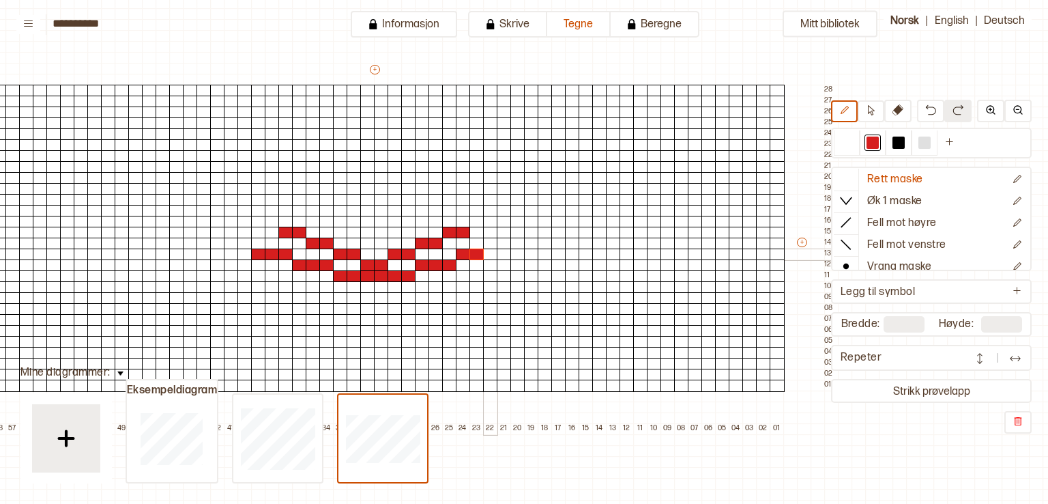
click at [492, 255] on div at bounding box center [490, 254] width 15 height 12
click at [300, 253] on div at bounding box center [299, 254] width 15 height 12
click at [450, 255] on div at bounding box center [449, 254] width 15 height 12
click at [850, 141] on div at bounding box center [847, 142] width 12 height 12
click at [253, 252] on div at bounding box center [258, 254] width 15 height 12
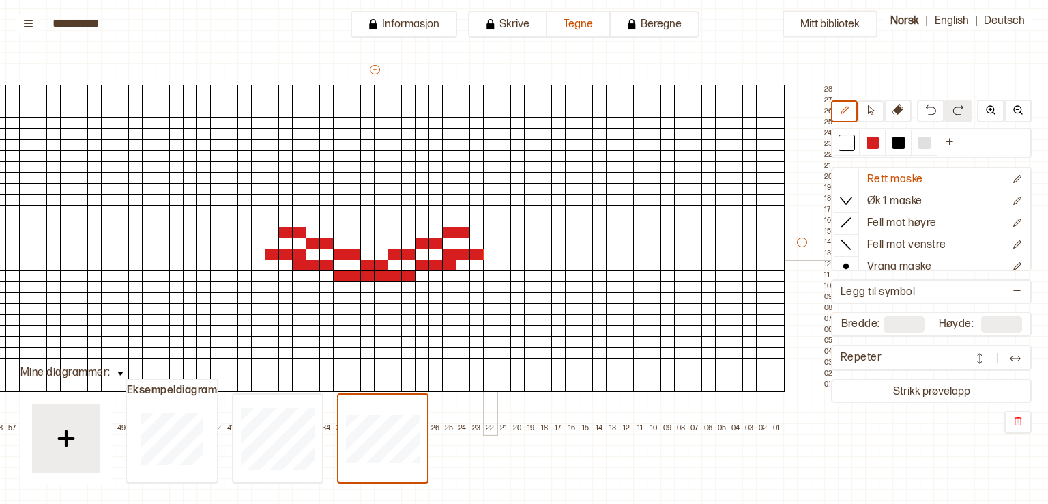
click at [491, 252] on div at bounding box center [490, 254] width 15 height 12
click at [874, 140] on div at bounding box center [873, 142] width 12 height 12
click at [266, 222] on div at bounding box center [272, 222] width 15 height 12
click at [259, 212] on div at bounding box center [258, 211] width 15 height 12
click at [248, 203] on div at bounding box center [244, 200] width 15 height 12
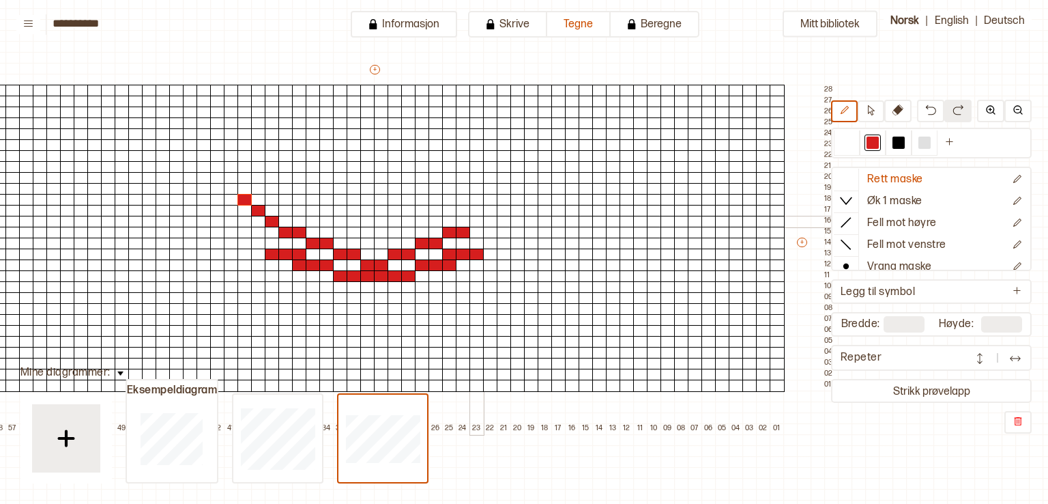
click at [476, 222] on div at bounding box center [477, 222] width 15 height 12
click at [494, 209] on div at bounding box center [490, 211] width 15 height 12
click at [502, 197] on div at bounding box center [504, 200] width 15 height 12
click at [520, 191] on div at bounding box center [517, 189] width 15 height 12
click at [520, 179] on div at bounding box center [517, 178] width 15 height 12
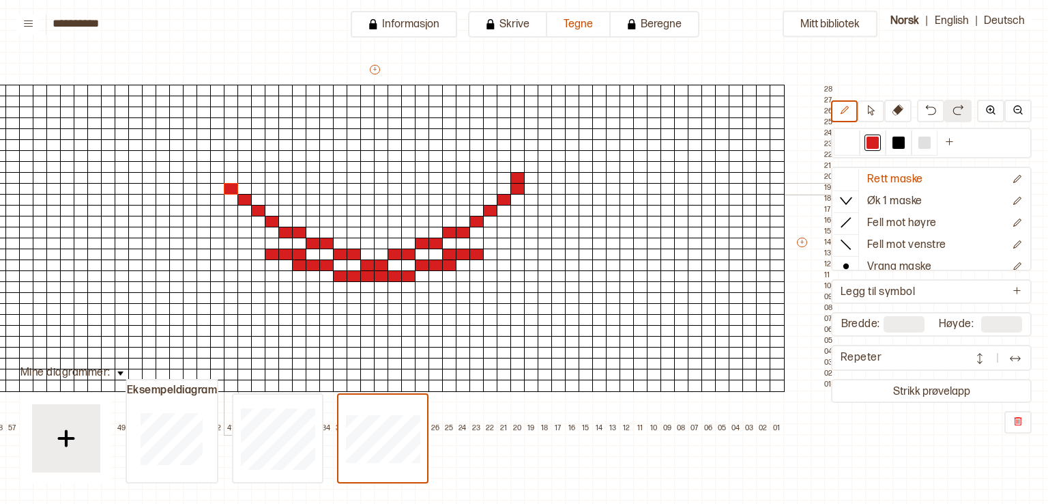
click at [229, 186] on div at bounding box center [231, 189] width 15 height 12
click at [229, 179] on div at bounding box center [231, 178] width 15 height 12
click at [220, 169] on div at bounding box center [217, 167] width 15 height 12
click at [214, 155] on div at bounding box center [217, 156] width 15 height 12
click at [528, 164] on div at bounding box center [531, 167] width 15 height 12
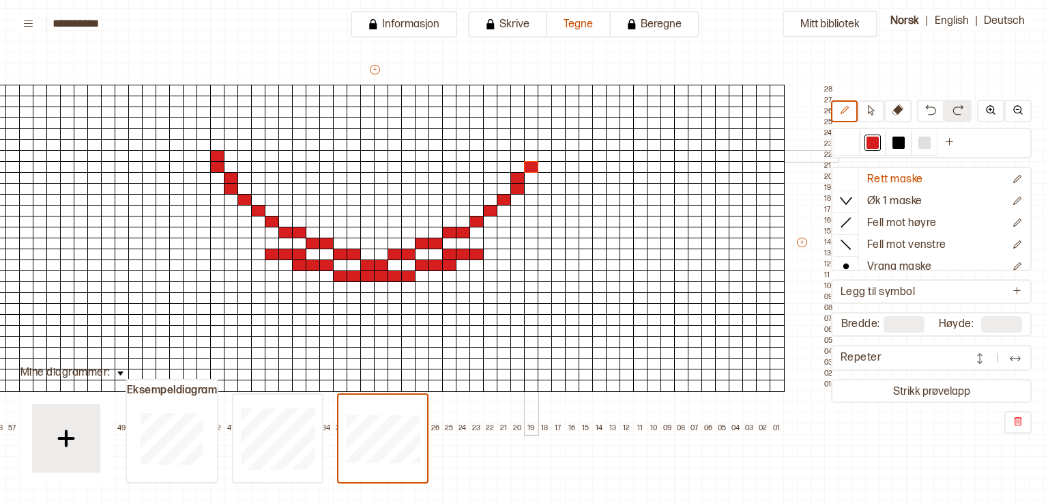
click at [528, 156] on div at bounding box center [531, 156] width 15 height 12
click at [265, 244] on div at bounding box center [272, 243] width 15 height 12
click at [255, 244] on div at bounding box center [258, 243] width 15 height 12
click at [252, 227] on div at bounding box center [258, 233] width 15 height 12
click at [243, 230] on div at bounding box center [244, 233] width 15 height 12
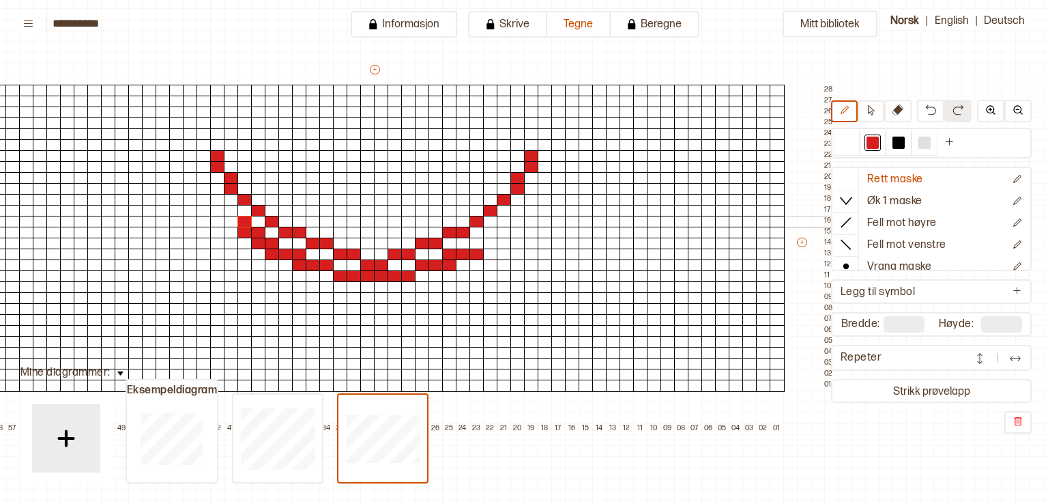
click at [241, 218] on div at bounding box center [244, 222] width 15 height 12
click at [227, 219] on div at bounding box center [231, 222] width 15 height 12
click at [225, 210] on div at bounding box center [231, 211] width 15 height 12
click at [214, 211] on div at bounding box center [217, 211] width 15 height 12
click at [213, 197] on div at bounding box center [217, 200] width 15 height 12
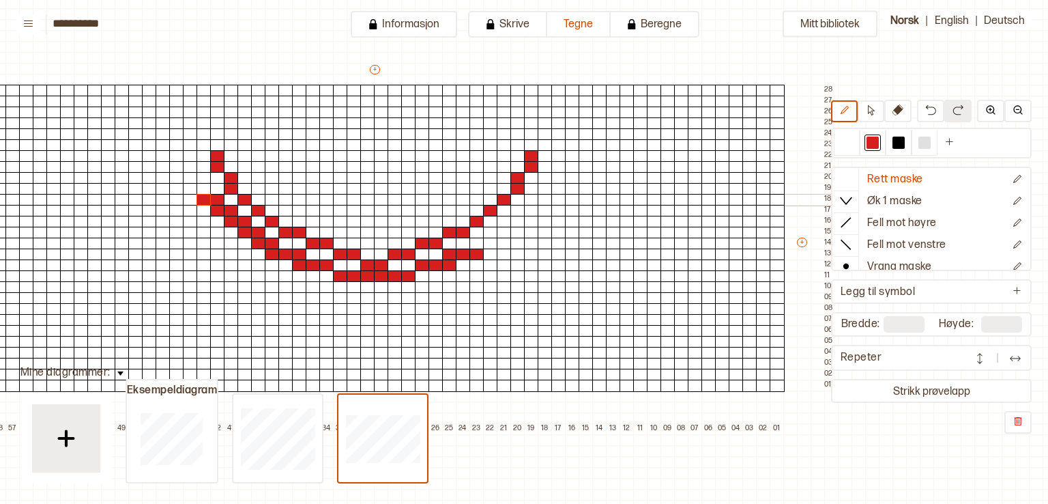
click at [201, 197] on div at bounding box center [204, 200] width 15 height 12
click at [200, 183] on div at bounding box center [204, 189] width 15 height 12
click at [186, 186] on div at bounding box center [190, 189] width 15 height 12
click at [202, 172] on div at bounding box center [204, 178] width 15 height 12
click at [190, 179] on div at bounding box center [190, 178] width 15 height 12
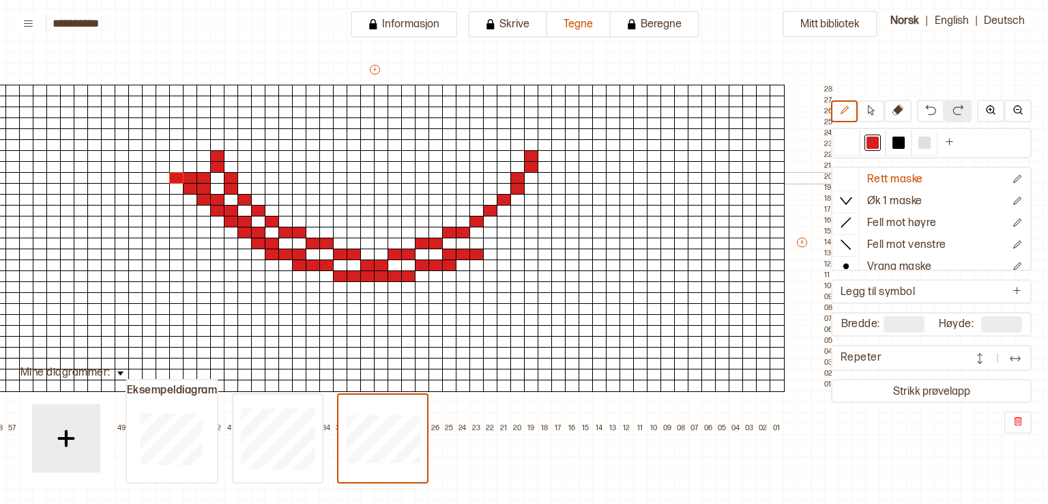
click at [177, 180] on div at bounding box center [176, 178] width 15 height 12
click at [190, 161] on div at bounding box center [190, 167] width 15 height 12
click at [177, 162] on div at bounding box center [176, 167] width 15 height 12
click at [160, 164] on div at bounding box center [163, 167] width 15 height 12
click at [158, 159] on div at bounding box center [163, 156] width 15 height 12
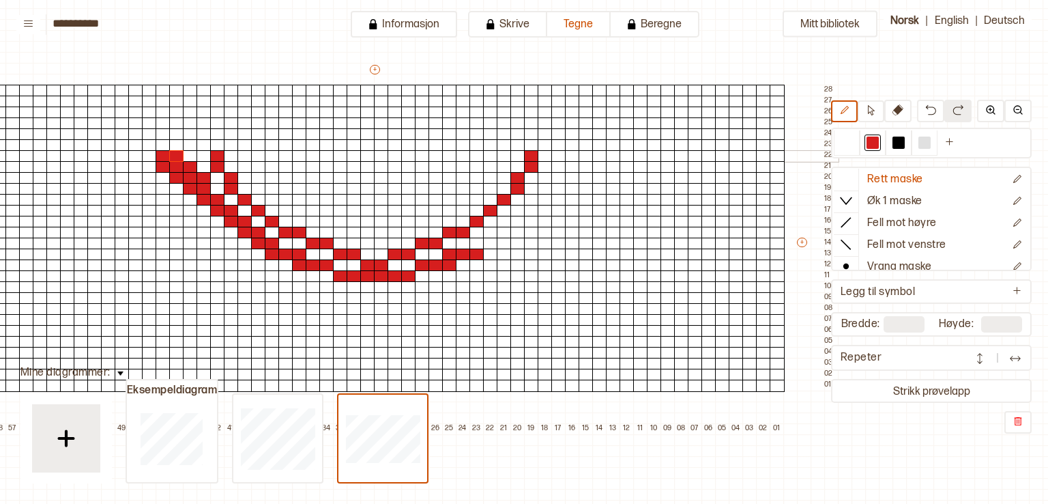
click at [171, 156] on div at bounding box center [176, 156] width 15 height 12
click at [187, 156] on div at bounding box center [190, 156] width 15 height 12
click at [480, 242] on div at bounding box center [477, 243] width 15 height 12
click at [487, 241] on div at bounding box center [490, 243] width 15 height 12
click at [490, 227] on div at bounding box center [490, 233] width 15 height 12
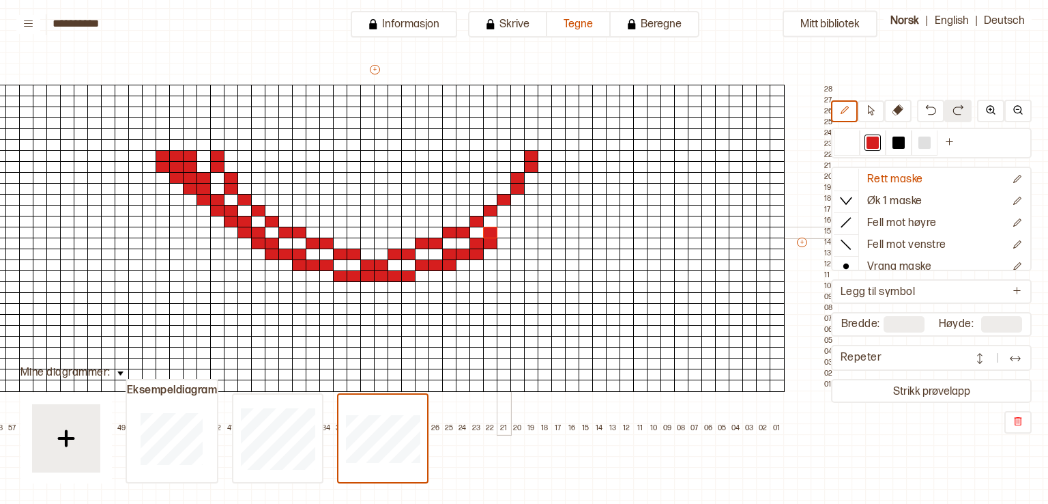
click at [503, 231] on div at bounding box center [504, 233] width 15 height 12
click at [504, 219] on div at bounding box center [504, 222] width 15 height 12
click at [514, 219] on div at bounding box center [517, 222] width 15 height 12
click at [510, 207] on div at bounding box center [517, 211] width 15 height 12
click at [529, 209] on div at bounding box center [531, 211] width 15 height 12
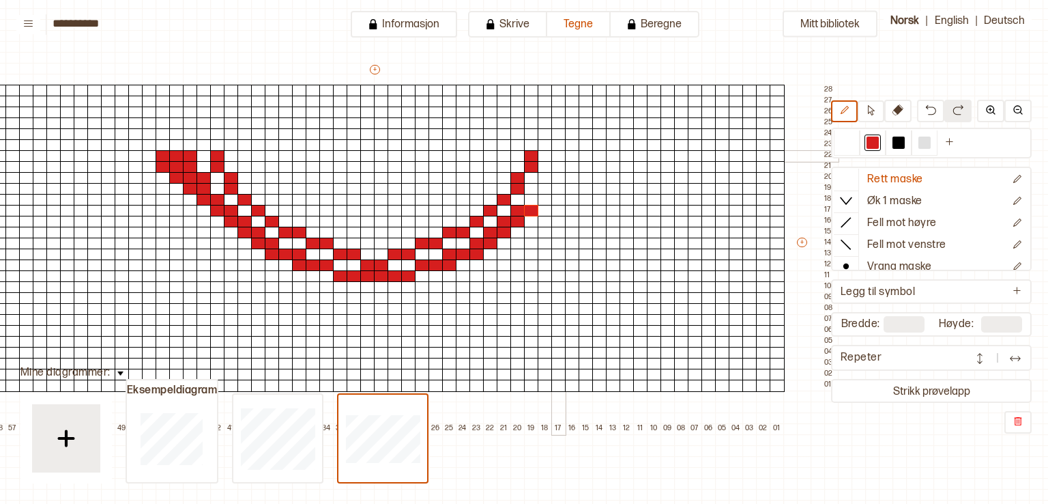
click at [560, 154] on div at bounding box center [558, 156] width 15 height 12
click at [556, 167] on div at bounding box center [558, 167] width 15 height 12
click at [547, 175] on div at bounding box center [545, 178] width 15 height 12
click at [542, 190] on div at bounding box center [545, 189] width 15 height 12
click at [531, 199] on div at bounding box center [531, 200] width 15 height 12
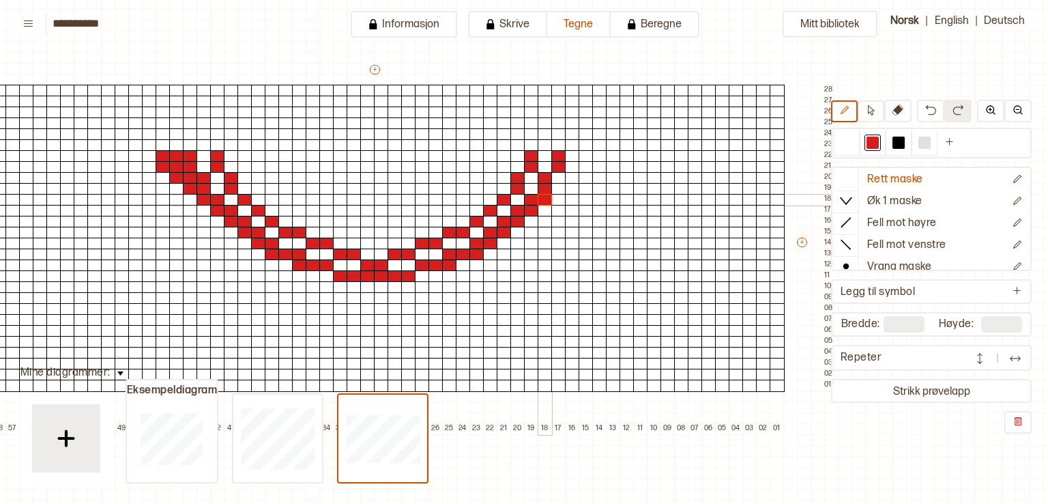
click at [547, 194] on div at bounding box center [545, 200] width 15 height 12
click at [560, 183] on div at bounding box center [558, 189] width 15 height 12
click at [561, 173] on div at bounding box center [558, 178] width 15 height 12
click at [575, 173] on div at bounding box center [572, 178] width 15 height 12
click at [576, 167] on div at bounding box center [572, 167] width 15 height 12
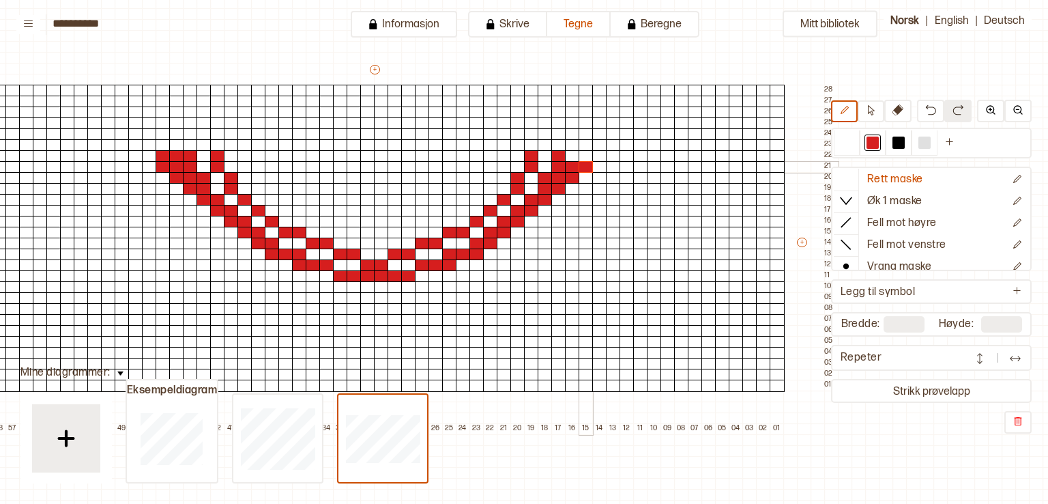
click at [587, 167] on div at bounding box center [586, 167] width 15 height 12
click at [584, 152] on div at bounding box center [586, 156] width 15 height 12
click at [570, 152] on div at bounding box center [572, 156] width 15 height 12
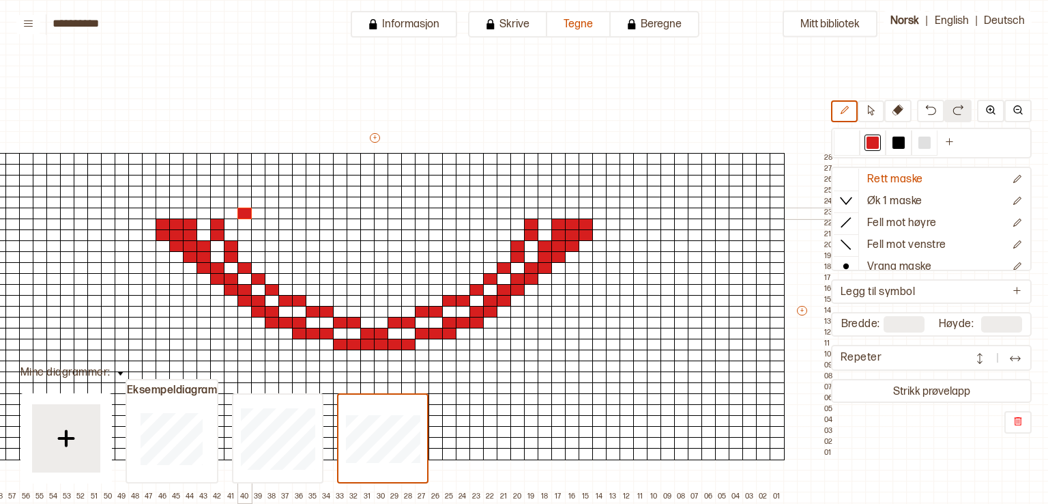
click at [246, 209] on div at bounding box center [244, 213] width 15 height 12
click at [231, 212] on div at bounding box center [231, 213] width 15 height 12
click at [213, 213] on div at bounding box center [217, 213] width 15 height 12
click at [204, 211] on div at bounding box center [204, 213] width 15 height 12
click at [188, 212] on div at bounding box center [190, 213] width 15 height 12
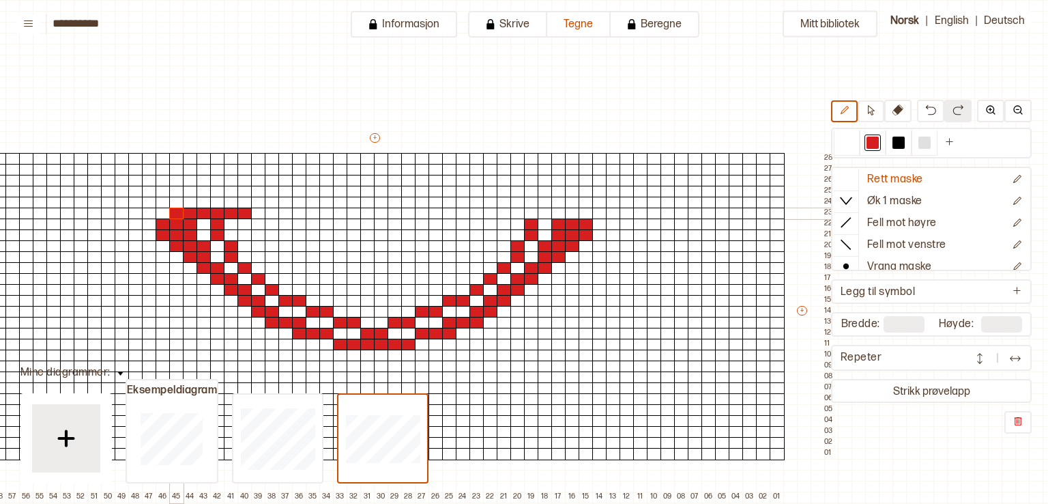
click at [174, 211] on div at bounding box center [176, 213] width 15 height 12
click at [158, 211] on div at bounding box center [163, 213] width 15 height 12
click at [147, 211] on div at bounding box center [149, 213] width 15 height 12
click at [145, 201] on div at bounding box center [149, 203] width 15 height 12
click at [155, 200] on div at bounding box center [149, 203] width 15 height 12
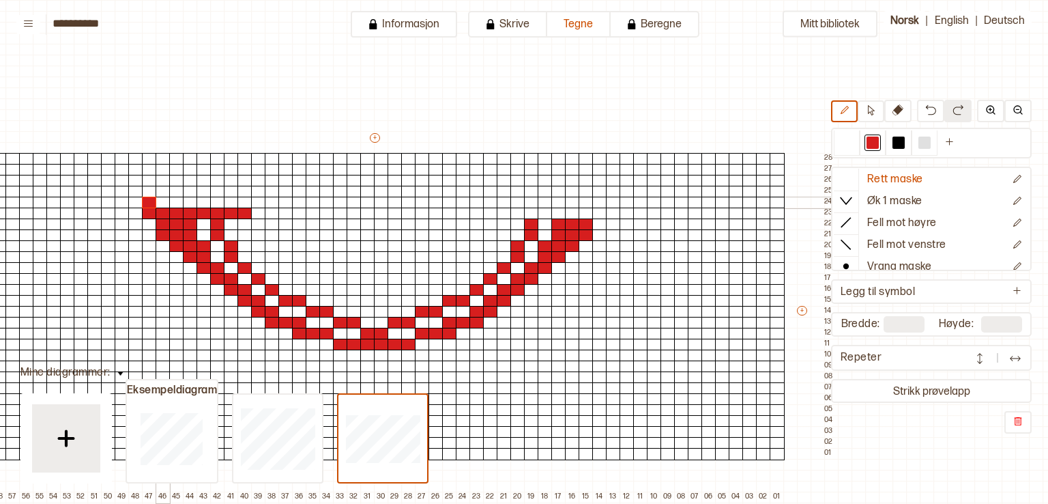
click at [163, 201] on div at bounding box center [163, 203] width 15 height 12
click at [176, 201] on div at bounding box center [176, 203] width 15 height 12
click at [192, 203] on div at bounding box center [190, 203] width 15 height 12
click at [207, 200] on div at bounding box center [204, 203] width 15 height 12
click at [216, 200] on div at bounding box center [217, 203] width 15 height 12
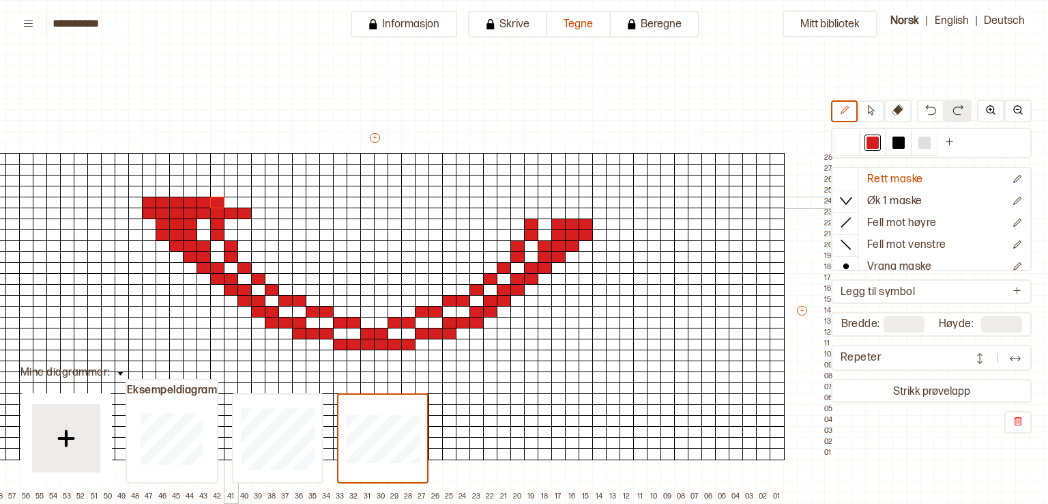
click at [224, 201] on div at bounding box center [231, 203] width 15 height 12
click at [246, 201] on div at bounding box center [244, 203] width 15 height 12
click at [259, 200] on div at bounding box center [258, 203] width 15 height 12
click at [275, 201] on div at bounding box center [272, 203] width 15 height 12
click at [500, 212] on div at bounding box center [504, 213] width 15 height 12
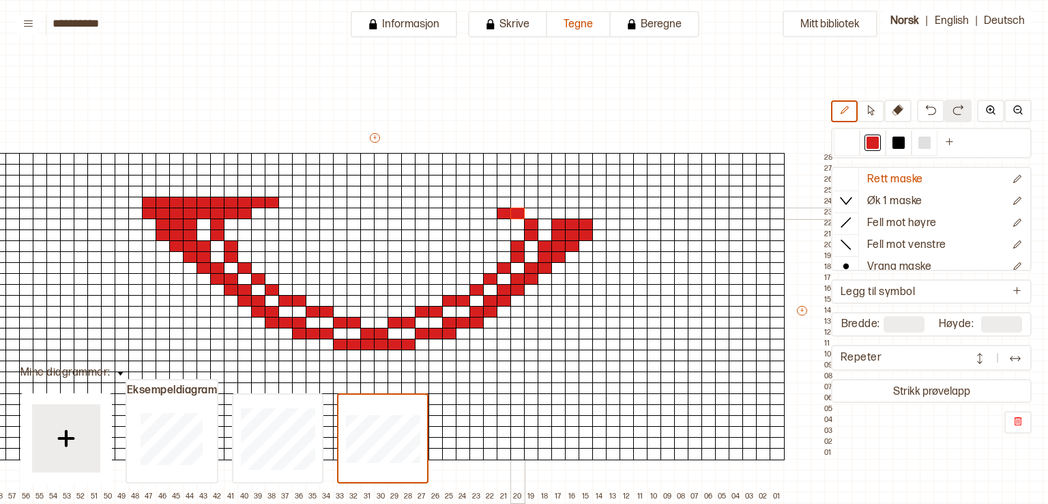
click at [516, 212] on div at bounding box center [517, 213] width 15 height 12
click at [534, 214] on div at bounding box center [531, 213] width 15 height 12
click at [547, 212] on div at bounding box center [545, 213] width 15 height 12
click at [560, 214] on div at bounding box center [558, 213] width 15 height 12
drag, startPoint x: 576, startPoint y: 213, endPoint x: 586, endPoint y: 214, distance: 9.7
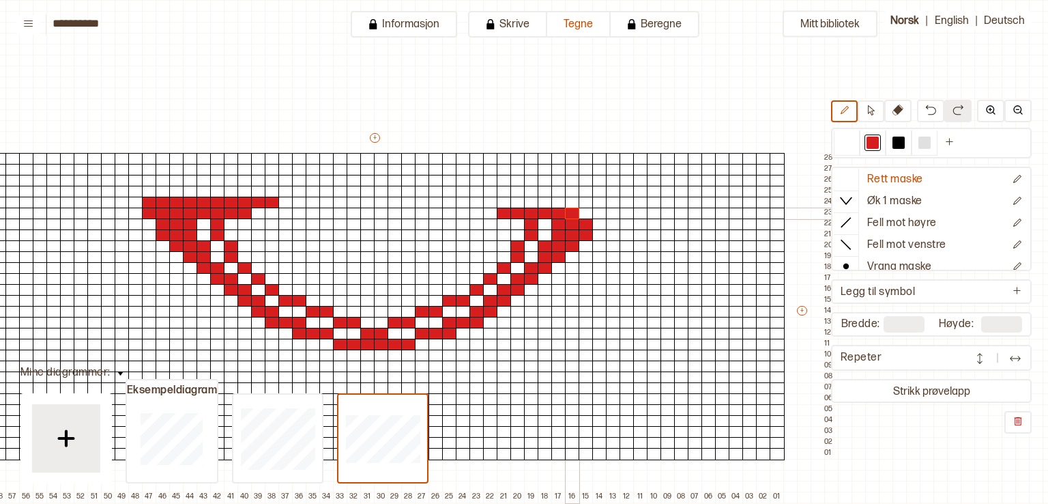
click at [576, 213] on div at bounding box center [572, 213] width 15 height 12
click at [590, 214] on div at bounding box center [586, 213] width 15 height 12
click at [605, 212] on div at bounding box center [599, 213] width 15 height 12
click at [601, 199] on div at bounding box center [599, 203] width 15 height 12
click at [583, 202] on div at bounding box center [586, 203] width 15 height 12
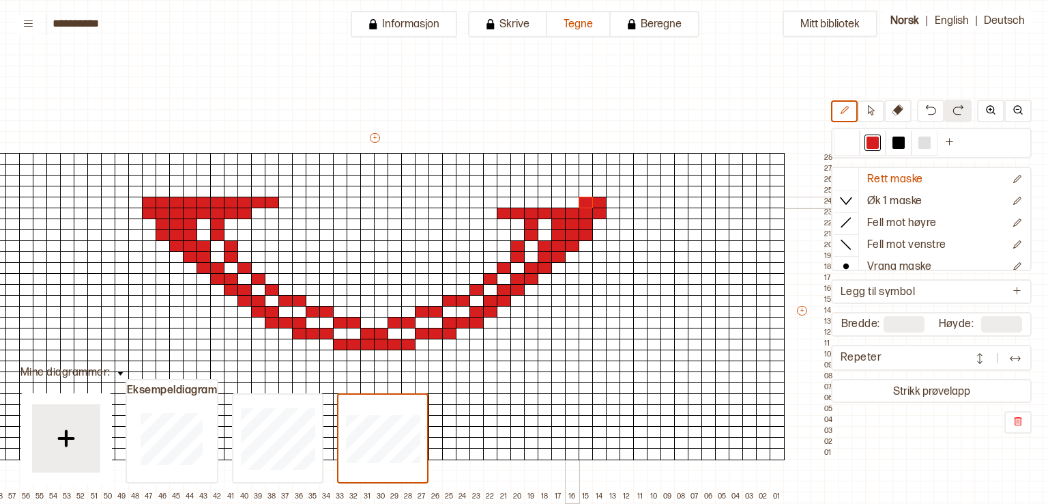
click at [569, 202] on div at bounding box center [572, 203] width 15 height 12
click at [551, 202] on div at bounding box center [558, 203] width 15 height 12
click at [543, 203] on div at bounding box center [545, 203] width 15 height 12
click at [531, 203] on div at bounding box center [531, 203] width 15 height 12
click at [511, 203] on div at bounding box center [517, 203] width 15 height 12
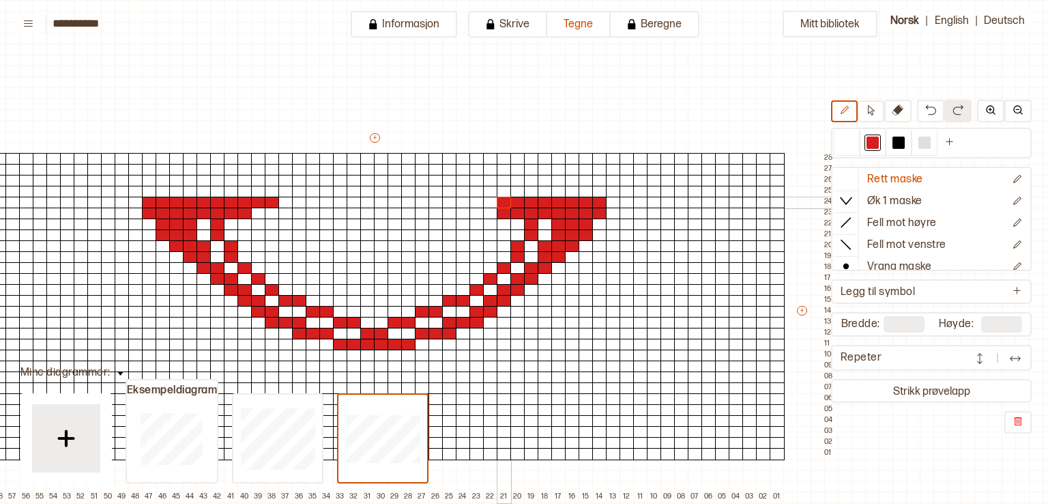
click at [497, 202] on div at bounding box center [504, 203] width 15 height 12
click at [480, 203] on div at bounding box center [477, 203] width 15 height 12
click at [491, 203] on div at bounding box center [490, 203] width 15 height 12
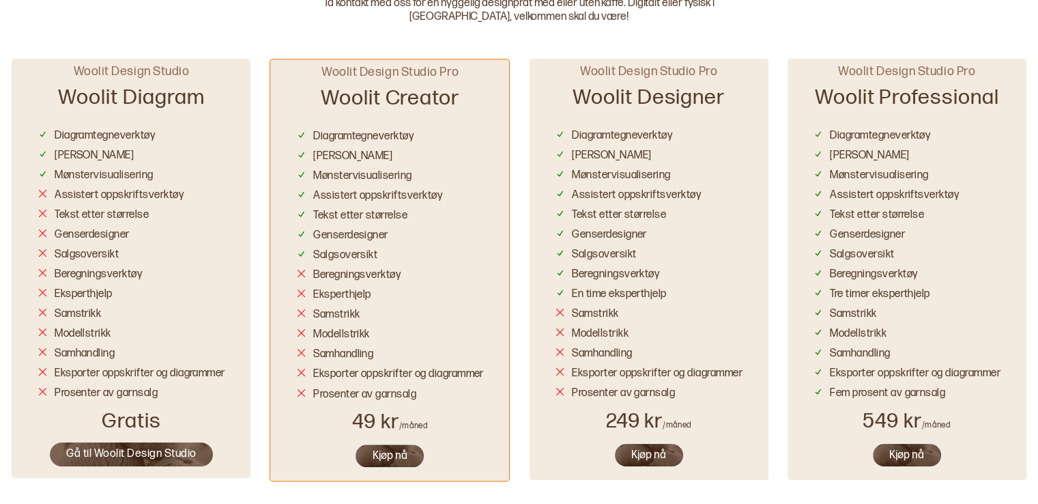
scroll to position [778, 0]
